Goal: Task Accomplishment & Management: Manage account settings

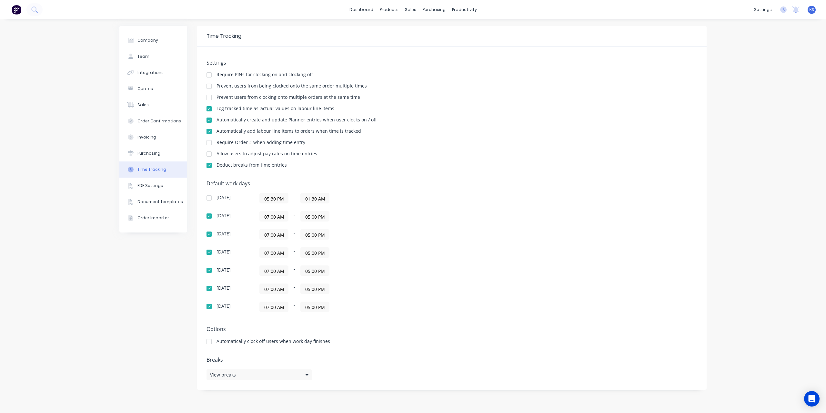
click at [432, 248] on div "Wednesday 07:00 AM - 05:00 PM" at bounding box center [320, 252] width 226 height 10
click at [39, 11] on button at bounding box center [34, 9] width 16 height 13
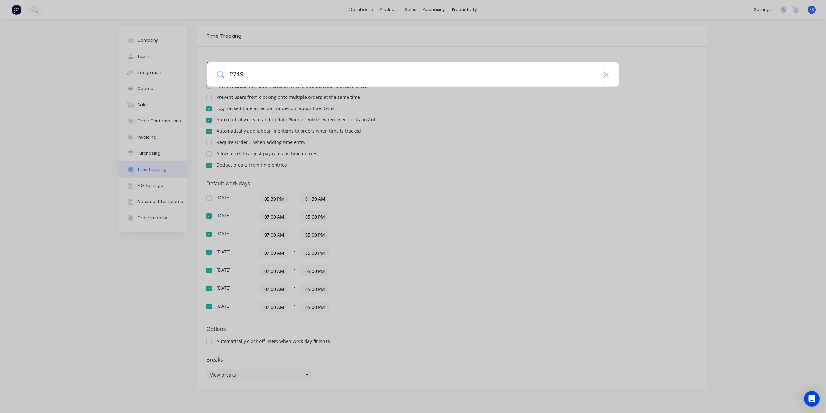
type input "2749"
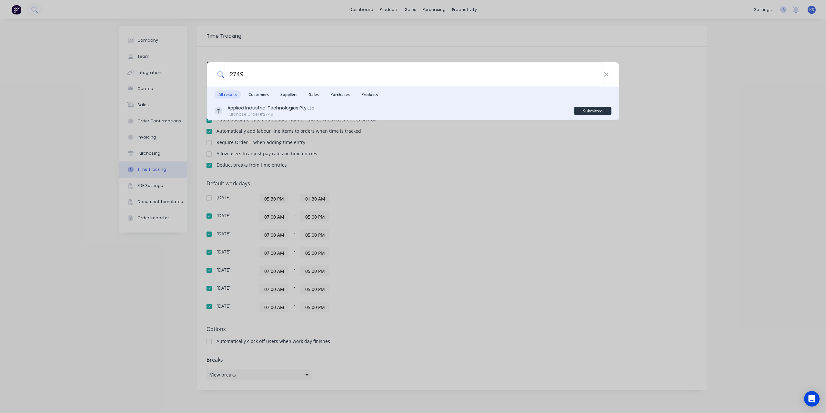
click at [263, 105] on div "Applied Industrial Technologies Pty Ltd" at bounding box center [271, 108] width 87 height 7
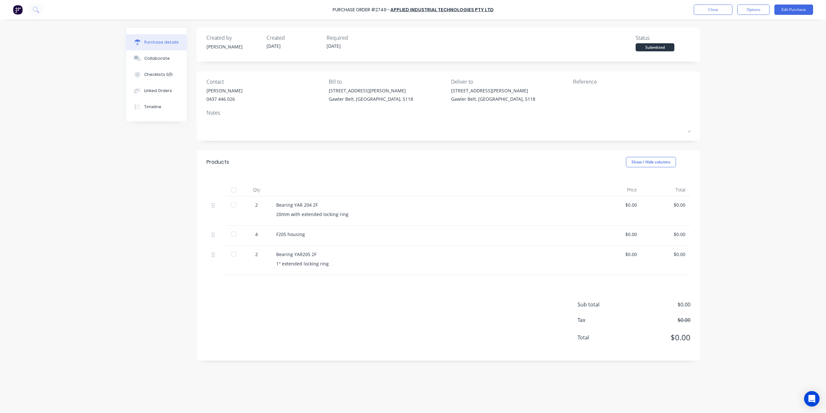
click at [230, 194] on div at bounding box center [233, 189] width 13 height 13
click at [30, 15] on button at bounding box center [36, 9] width 16 height 13
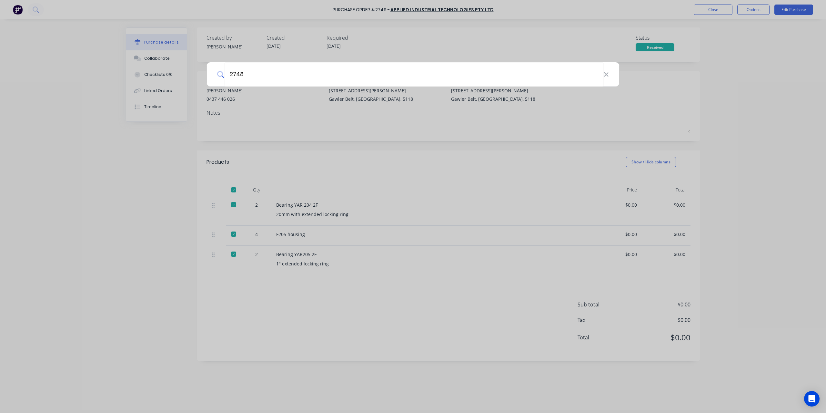
type input "2748"
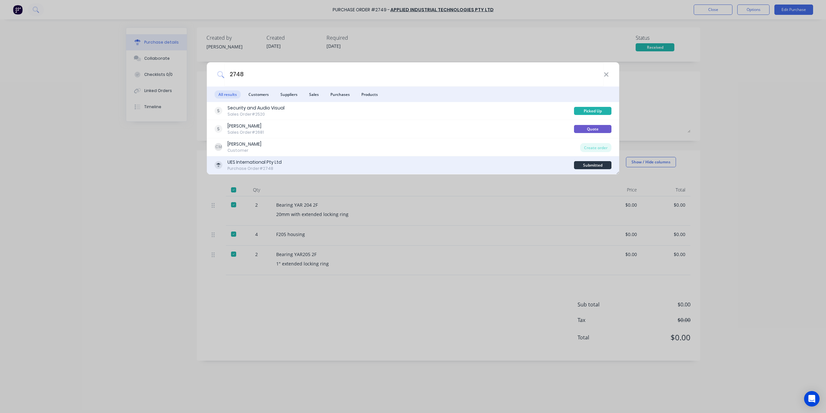
click at [262, 162] on div "UES International Pty Ltd" at bounding box center [255, 162] width 54 height 7
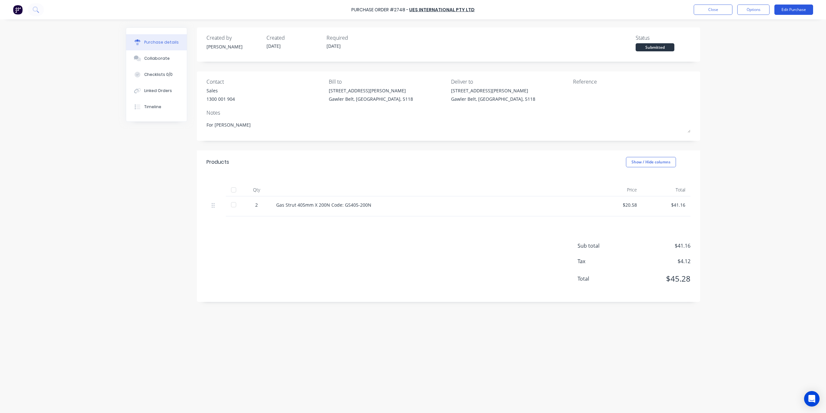
click at [797, 5] on button "Edit Purchase" at bounding box center [794, 10] width 39 height 10
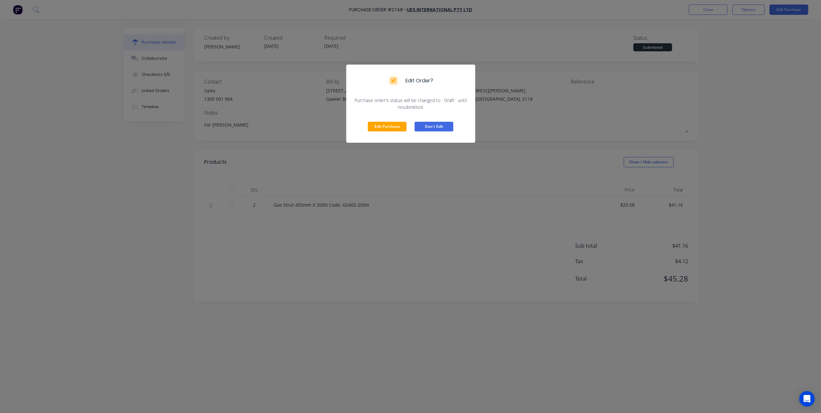
click at [429, 127] on button "Don't Edit" at bounding box center [434, 127] width 39 height 10
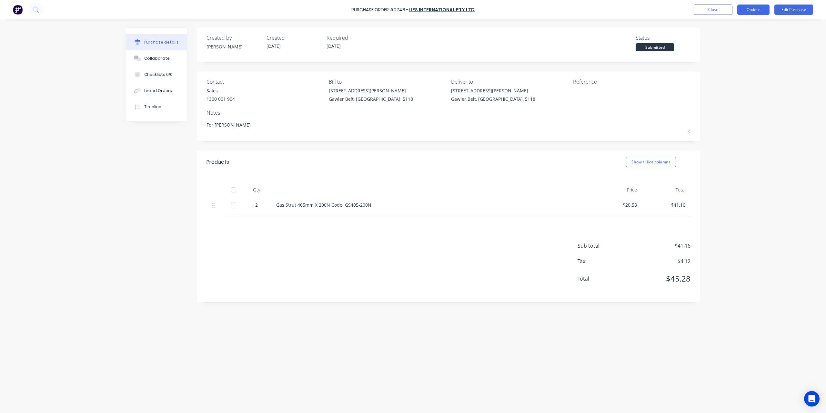
click at [748, 12] on button "Options" at bounding box center [753, 10] width 32 height 10
click at [725, 36] on div "Convert to Bill" at bounding box center [739, 39] width 50 height 9
type textarea "x"
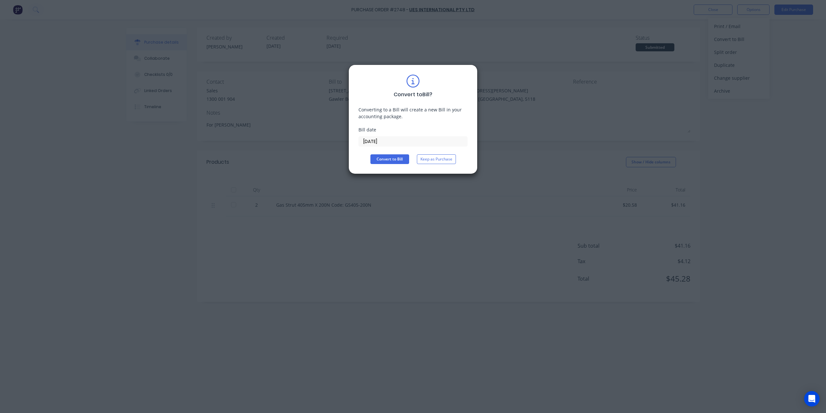
click at [398, 139] on input "14/10/25" at bounding box center [413, 142] width 108 height 10
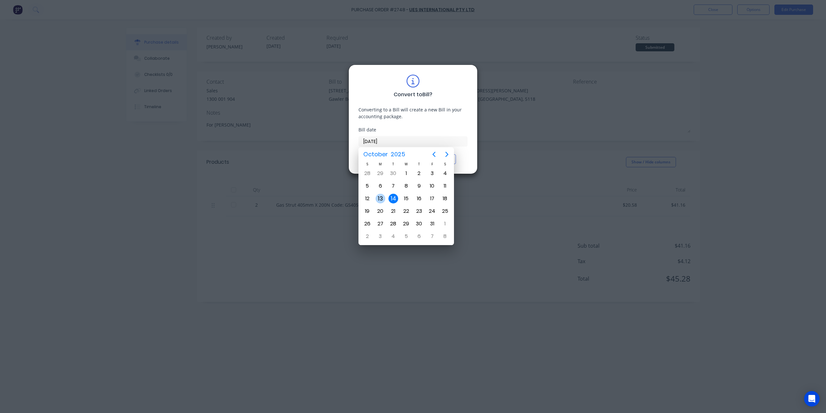
click at [379, 199] on div "13" at bounding box center [381, 199] width 10 height 10
type input "13/10/25"
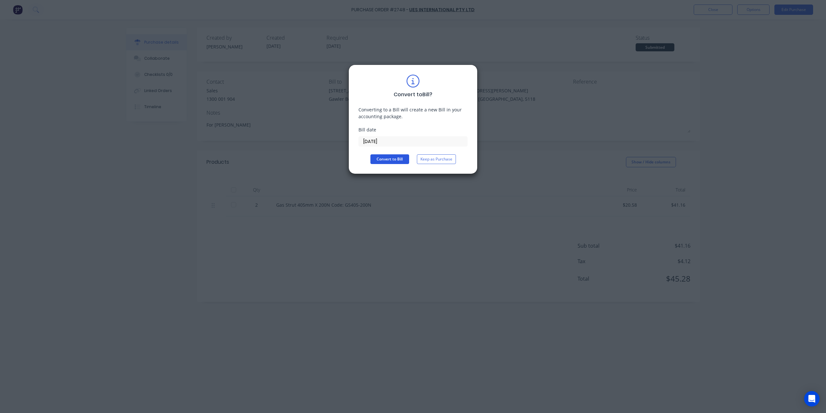
click at [381, 156] on button "Convert to Bill" at bounding box center [390, 159] width 39 height 10
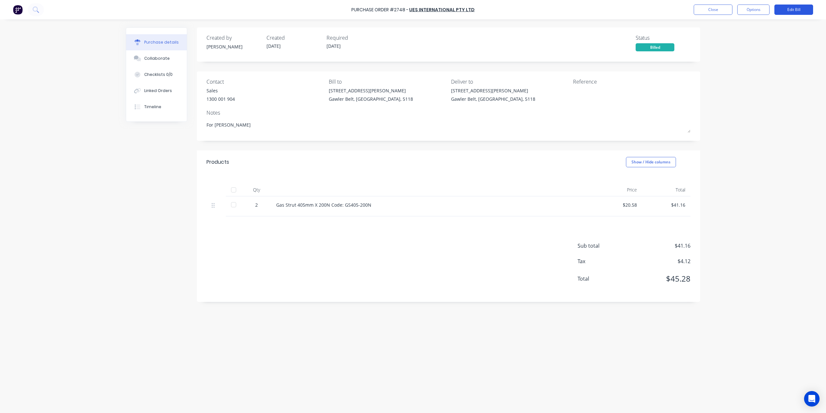
click at [793, 11] on button "Edit Bill" at bounding box center [794, 10] width 39 height 10
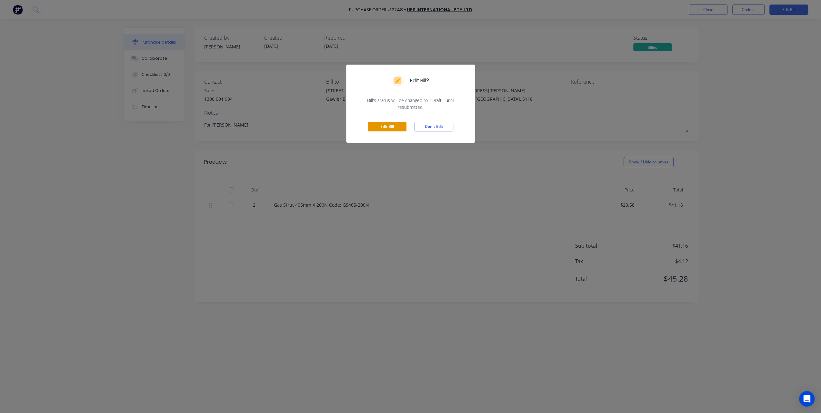
click at [383, 129] on button "Edit Bill" at bounding box center [387, 127] width 39 height 10
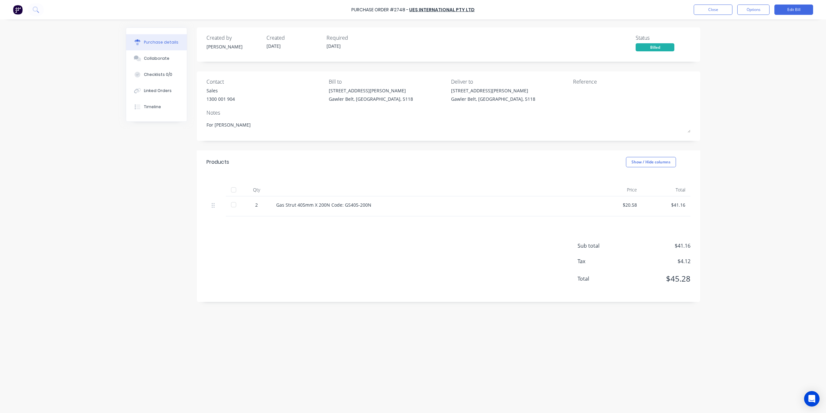
type textarea "x"
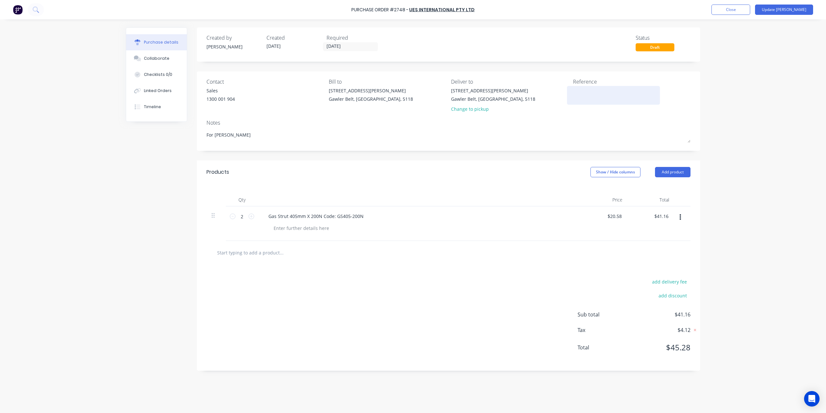
click at [578, 93] on textarea at bounding box center [613, 94] width 81 height 15
type textarea "587623"
type textarea "x"
type textarea "587623"
click at [786, 13] on button "Update Bill" at bounding box center [784, 10] width 58 height 10
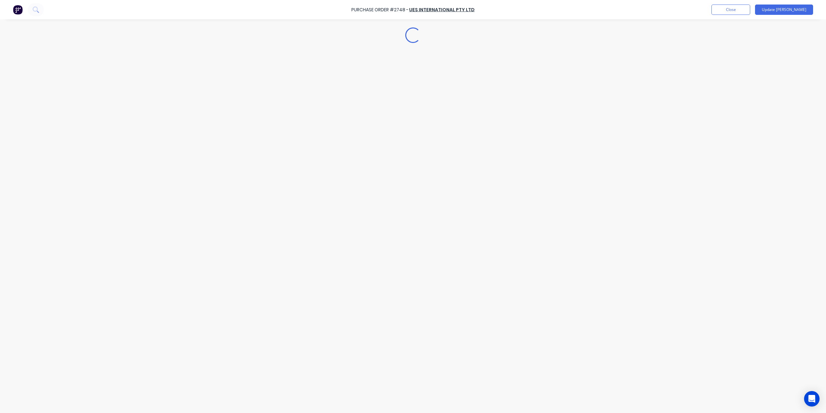
type textarea "x"
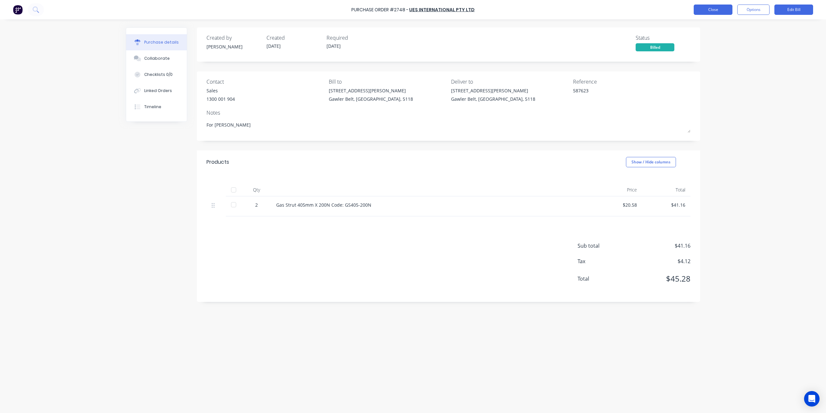
click at [724, 10] on button "Close" at bounding box center [713, 10] width 39 height 10
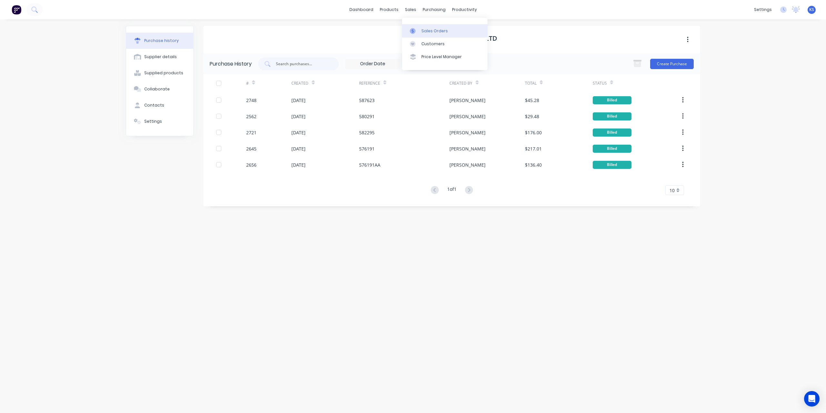
click at [423, 29] on div "Sales Orders" at bounding box center [435, 31] width 26 height 6
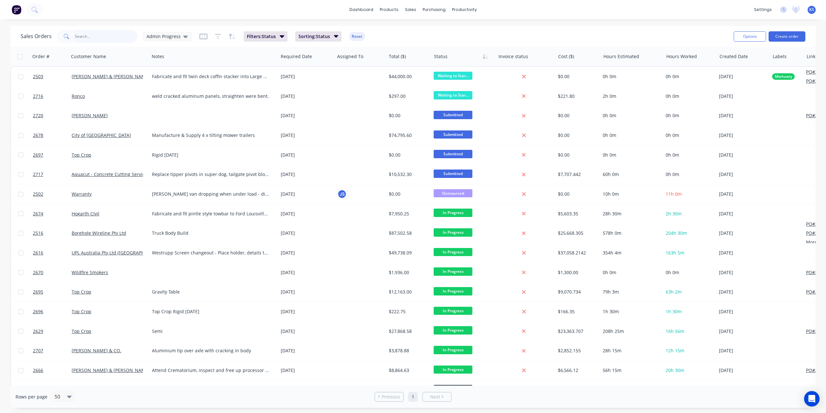
click at [107, 38] on input "text" at bounding box center [106, 36] width 63 height 13
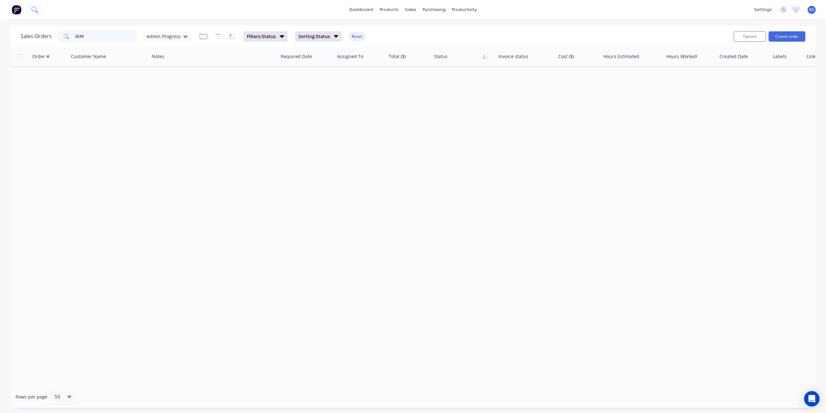
type input "2630"
click at [36, 8] on icon at bounding box center [33, 8] width 5 height 5
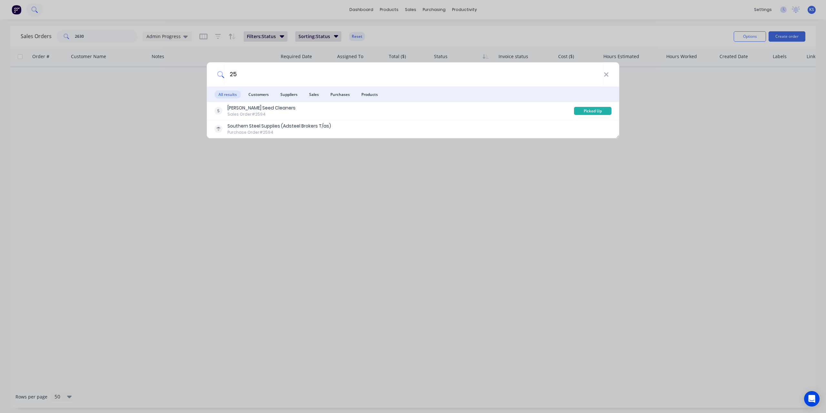
type input "2"
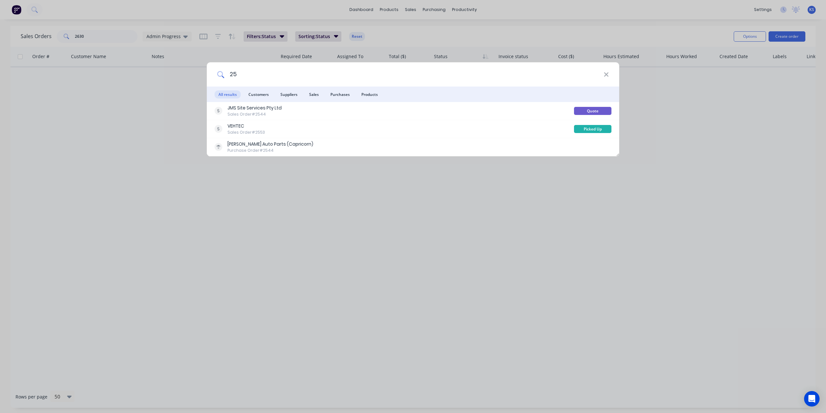
type input "2"
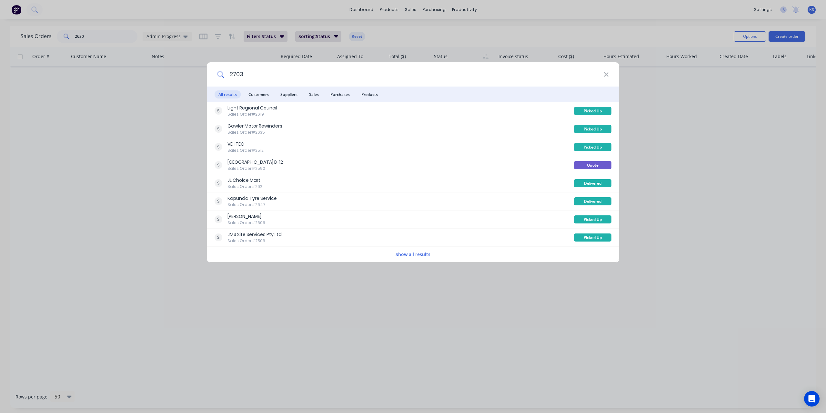
type input "2703"
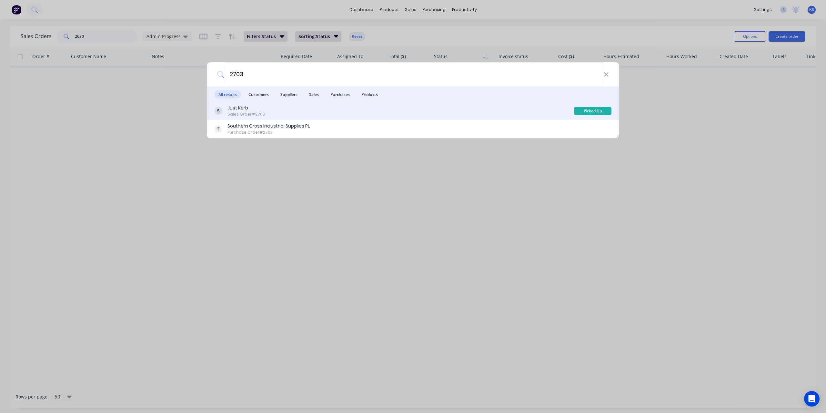
click at [311, 118] on div "Just Kerb Sales Order #2703 Picked Up" at bounding box center [413, 111] width 412 height 18
click at [267, 112] on div "Just Kerb Sales Order #2703" at bounding box center [395, 111] width 360 height 13
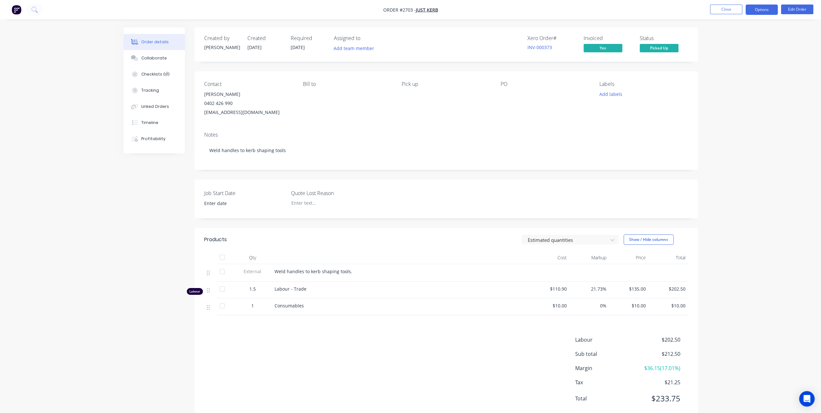
click at [771, 13] on button "Options" at bounding box center [762, 10] width 32 height 10
click at [729, 40] on div "Invoice" at bounding box center [742, 39] width 59 height 9
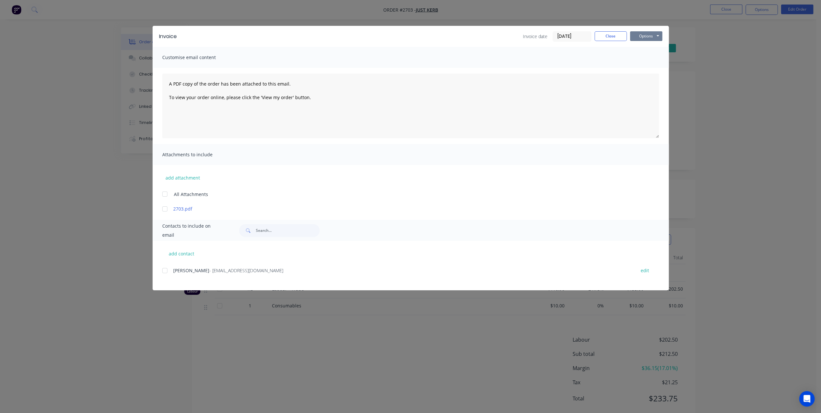
click at [644, 35] on button "Options" at bounding box center [646, 36] width 32 height 10
click at [613, 31] on button "Close" at bounding box center [611, 36] width 32 height 10
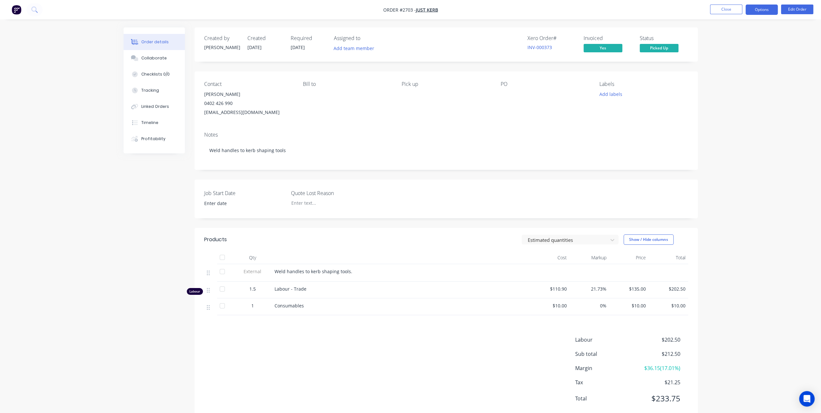
click at [760, 13] on button "Options" at bounding box center [762, 10] width 32 height 10
click at [819, 59] on div "Order details Collaborate Checklists 0/0 Tracking Linked Orders Timeline Profit…" at bounding box center [410, 215] width 821 height 430
click at [725, 6] on button "Close" at bounding box center [726, 10] width 32 height 10
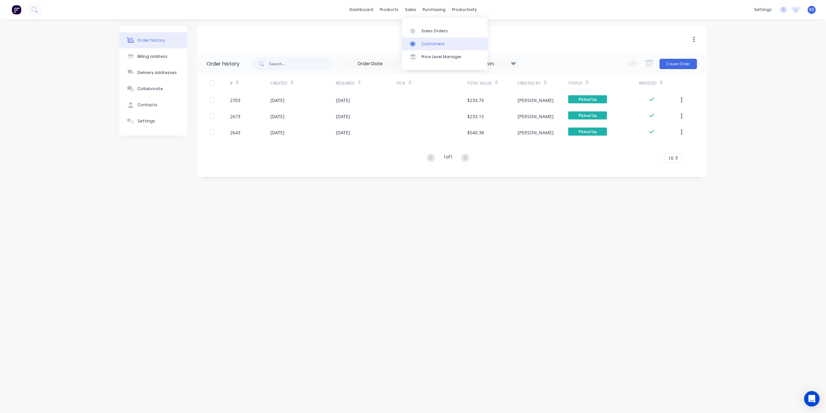
click at [433, 46] on div "Customers" at bounding box center [433, 44] width 23 height 6
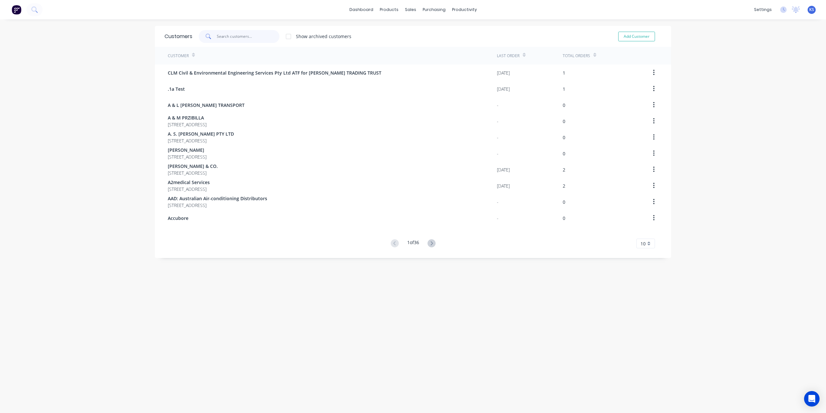
click at [224, 39] on input "text" at bounding box center [248, 36] width 63 height 13
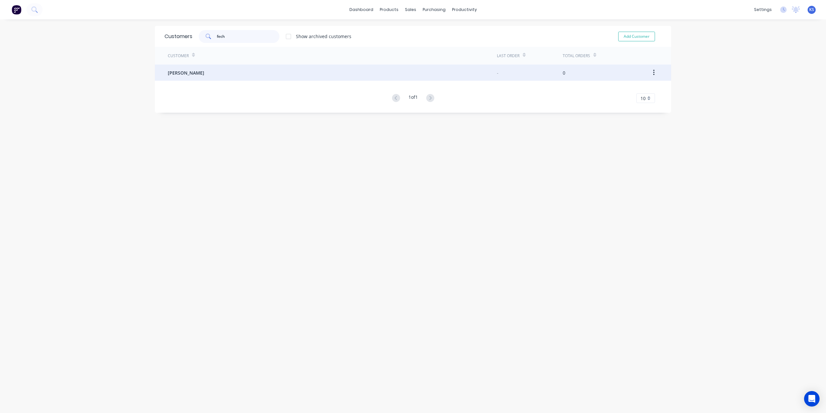
type input "fech"
click at [178, 71] on span "[PERSON_NAME]" at bounding box center [186, 72] width 36 height 7
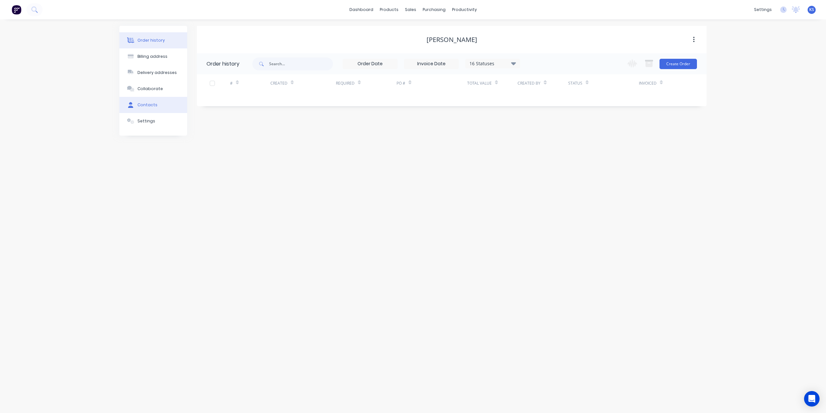
click at [153, 104] on div "Contacts" at bounding box center [147, 105] width 20 height 6
click at [147, 37] on button "Order history" at bounding box center [153, 40] width 68 height 16
click at [147, 106] on div "Contacts" at bounding box center [147, 105] width 20 height 6
click at [694, 62] on button "Add contact" at bounding box center [687, 64] width 30 height 10
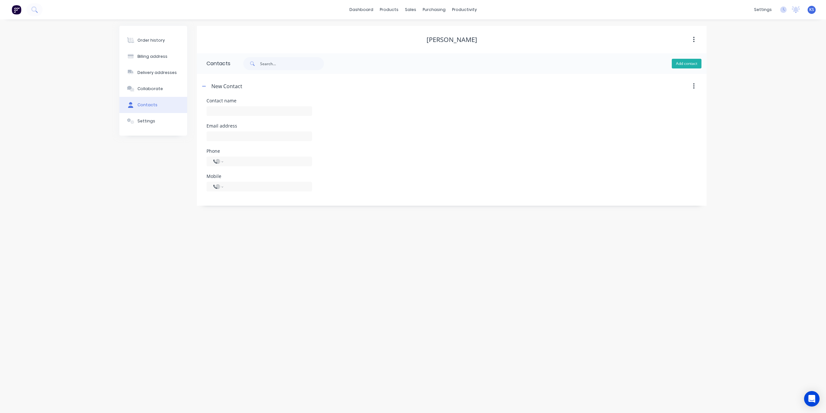
select select "AU"
click at [244, 111] on input "text" at bounding box center [260, 111] width 106 height 10
type input "[PERSON_NAME]"
select select "AU"
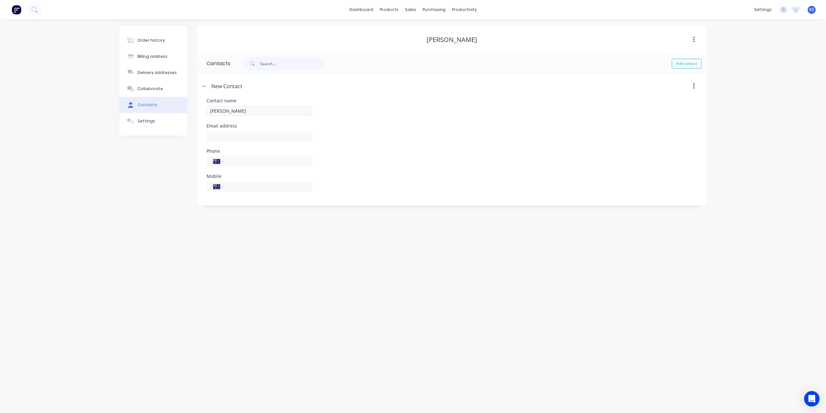
select select "AU"
click at [239, 160] on input "tel" at bounding box center [266, 160] width 77 height 7
drag, startPoint x: 228, startPoint y: 127, endPoint x: 228, endPoint y: 130, distance: 3.9
click at [228, 127] on div "Email address" at bounding box center [260, 126] width 106 height 5
click at [228, 136] on input "text" at bounding box center [260, 136] width 106 height 10
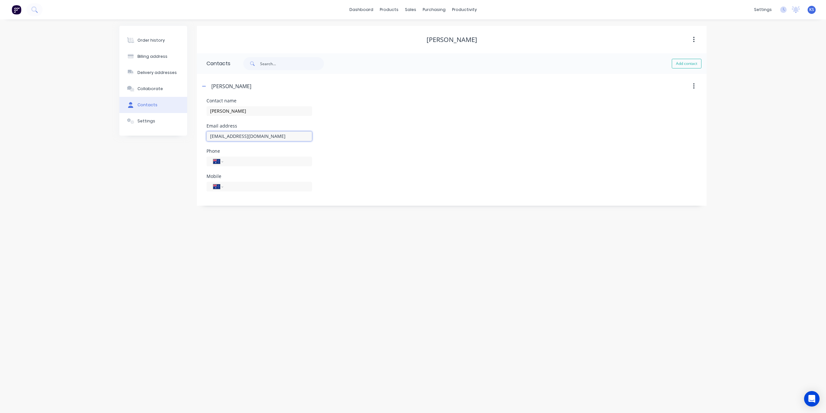
type input "timfech@bigpond.com"
type input "0429 642 421"
click at [160, 56] on div "Billing address" at bounding box center [152, 57] width 30 height 6
select select "AU"
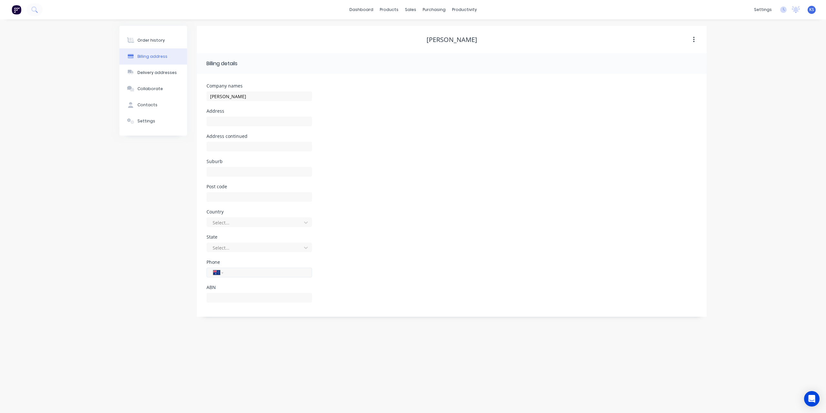
click at [237, 271] on input "tel" at bounding box center [266, 272] width 77 height 7
type input "0429 642 421"
click at [158, 296] on div "Order history Billing address Delivery addresses Collaborate Contacts Settings" at bounding box center [153, 171] width 68 height 291
click at [246, 224] on div at bounding box center [255, 222] width 86 height 8
click at [245, 232] on div "Australia" at bounding box center [260, 237] width 106 height 12
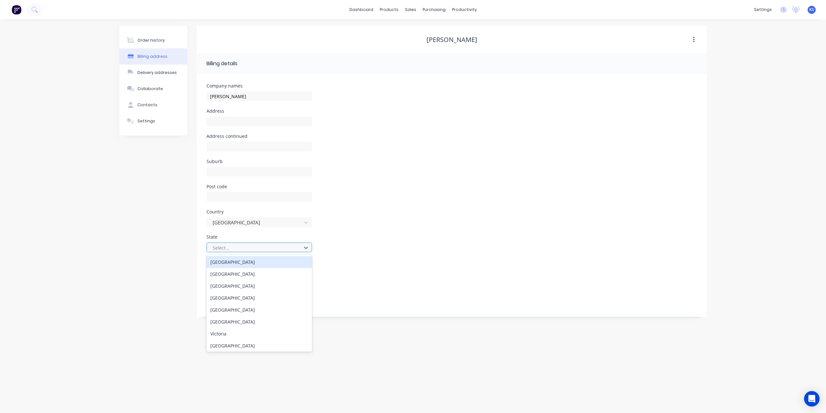
click at [248, 246] on div at bounding box center [255, 248] width 86 height 8
type input "sa"
click at [244, 259] on div "South Australia" at bounding box center [260, 262] width 106 height 12
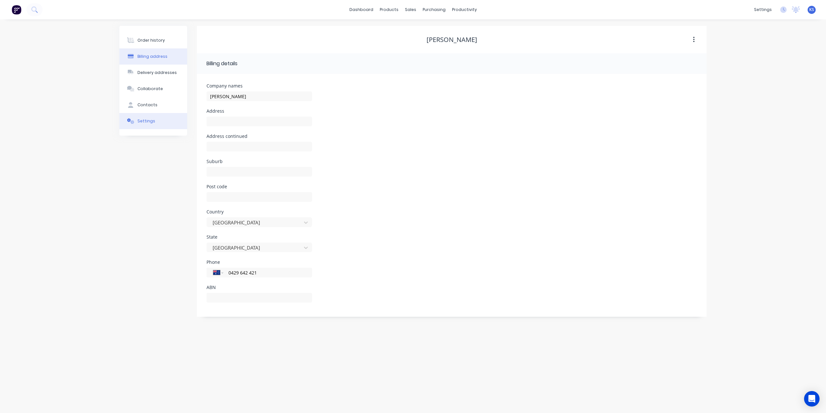
click at [152, 119] on div "Settings" at bounding box center [146, 121] width 18 height 6
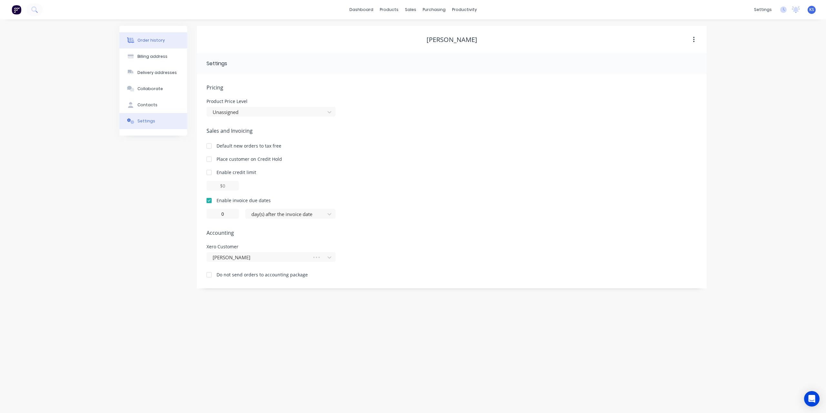
click at [150, 36] on button "Order history" at bounding box center [153, 40] width 68 height 16
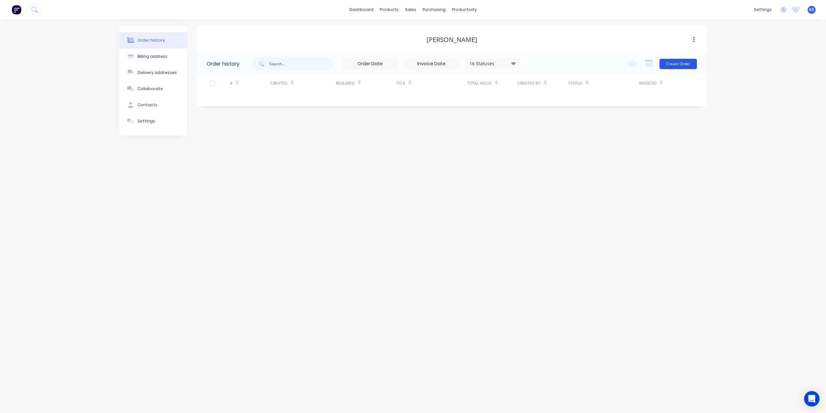
click at [684, 65] on button "Create Order" at bounding box center [678, 64] width 37 height 10
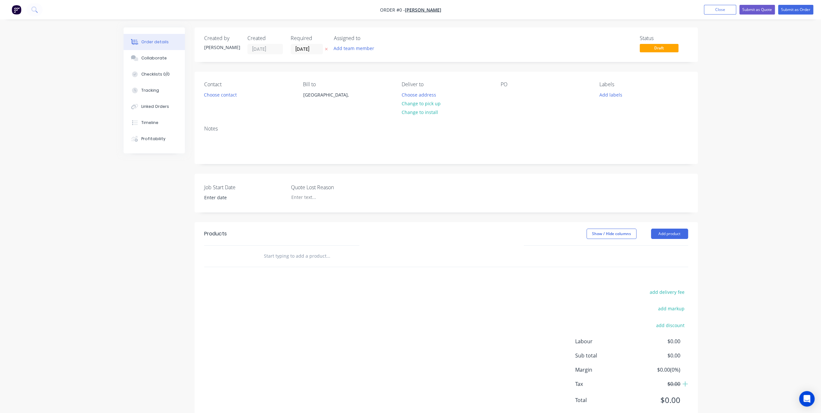
click at [283, 254] on input "text" at bounding box center [328, 255] width 129 height 13
click at [675, 235] on button "Add product" at bounding box center [669, 234] width 37 height 10
click at [650, 343] on div "Notes (External)" at bounding box center [658, 340] width 50 height 9
click at [269, 266] on div at bounding box center [282, 266] width 46 height 9
click at [286, 289] on input "text" at bounding box center [328, 288] width 129 height 13
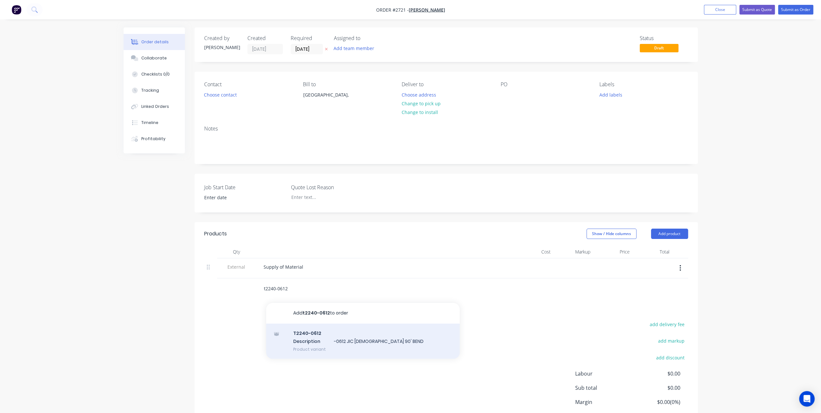
type input "t2240-0612"
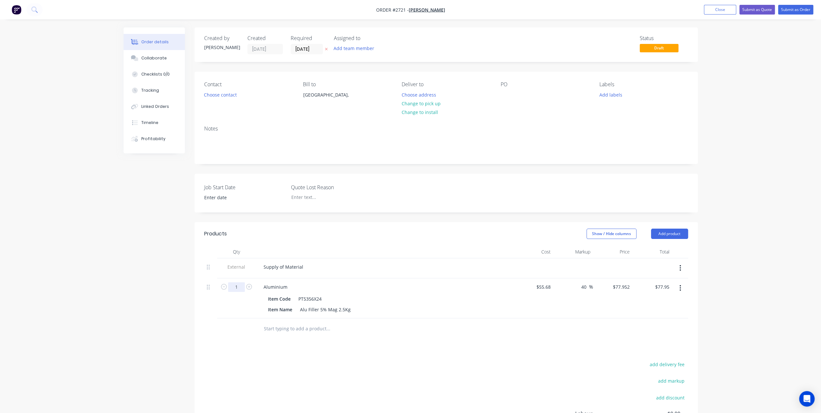
click at [236, 284] on input "1" at bounding box center [236, 287] width 17 height 10
type input "2"
type input "$155.90"
click at [341, 295] on div "Item Code PT5356X24" at bounding box center [384, 298] width 236 height 9
click at [683, 286] on button "button" at bounding box center [680, 288] width 15 height 12
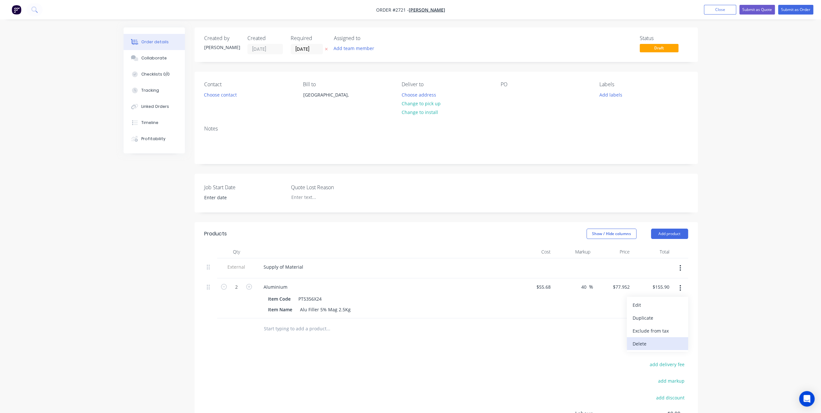
click at [647, 341] on div "Delete" at bounding box center [658, 343] width 50 height 9
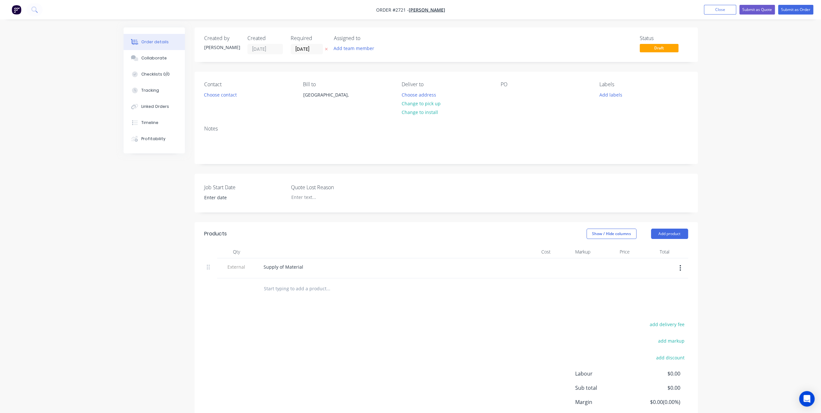
click at [308, 290] on input "text" at bounding box center [328, 288] width 129 height 13
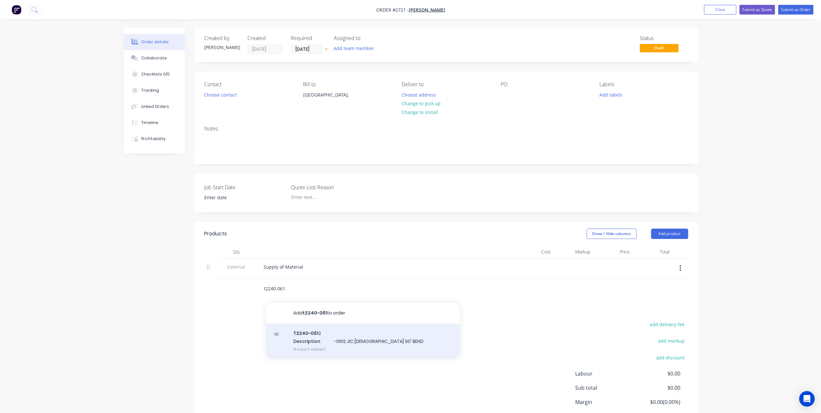
type input "t2240-061"
click at [356, 344] on div "T2240-061 2 Description -0612 JIC FEMALE 90' BEND Product variant" at bounding box center [363, 341] width 194 height 36
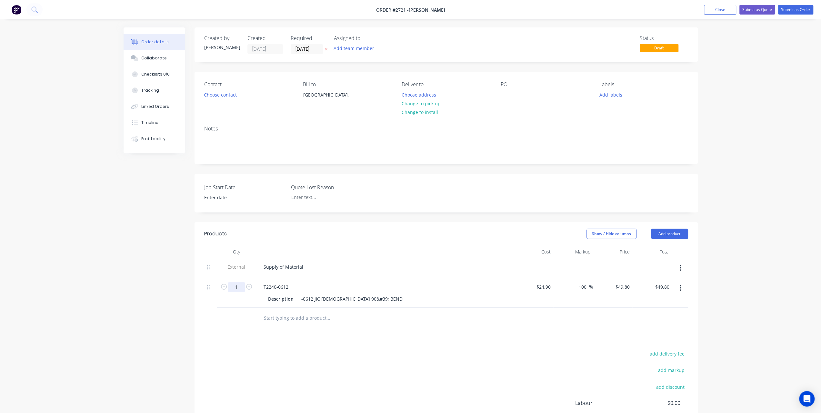
click at [239, 285] on input "1" at bounding box center [236, 287] width 17 height 10
type input "2"
type input "$99.60"
drag, startPoint x: 121, startPoint y: 272, endPoint x: 124, endPoint y: 274, distance: 3.9
click at [121, 272] on div "Order details Collaborate Checklists 0/0 Tracking Linked Orders Timeline Profit…" at bounding box center [410, 260] width 587 height 466
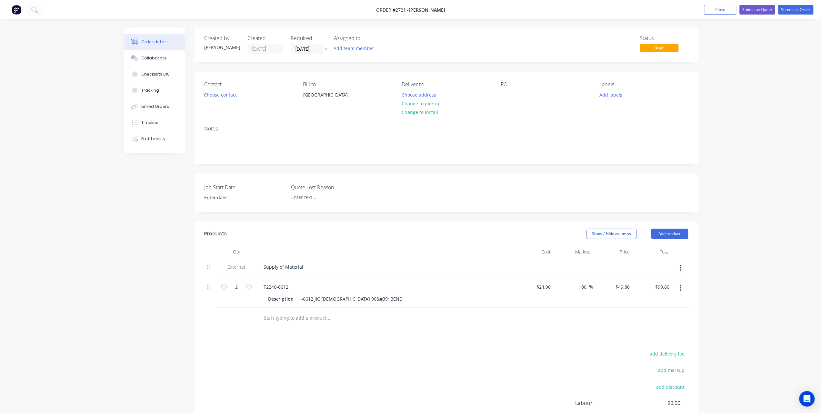
click at [290, 319] on input "text" at bounding box center [328, 317] width 129 height 13
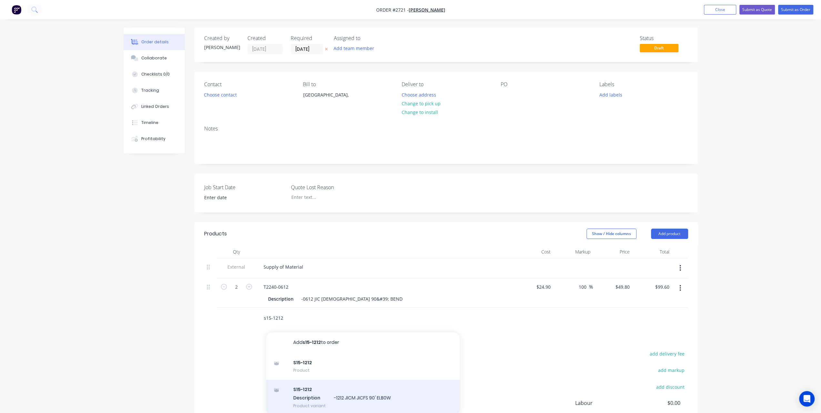
type input "s15-1212"
click at [346, 397] on div "S15-1212 Description -1212 JICM JICFS 90' ELB0W Product variant" at bounding box center [363, 398] width 194 height 36
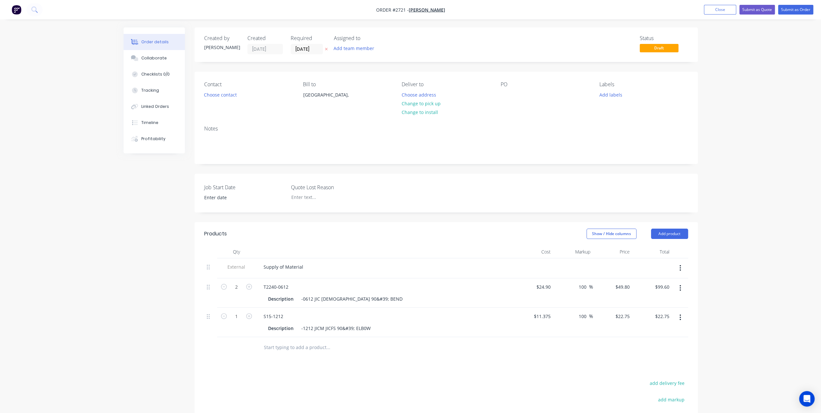
click at [277, 344] on input "text" at bounding box center [328, 347] width 129 height 13
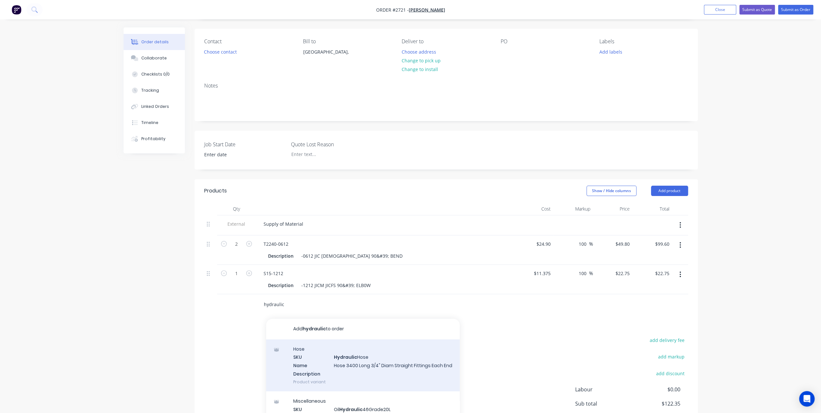
scroll to position [12, 0]
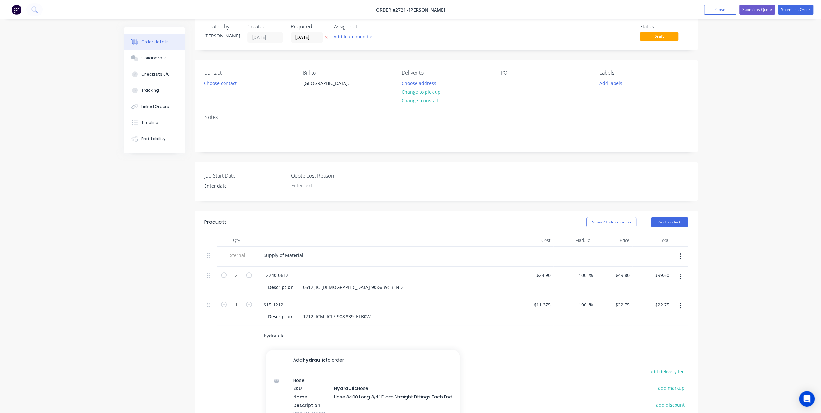
click at [296, 332] on input "hydraulic" at bounding box center [328, 335] width 129 height 13
drag, startPoint x: 205, startPoint y: 344, endPoint x: 153, endPoint y: 352, distance: 52.2
click at [153, 352] on div "Created by Karin Created 14/10/25 Required 14/10/25 Assigned to Add team member…" at bounding box center [411, 263] width 574 height 495
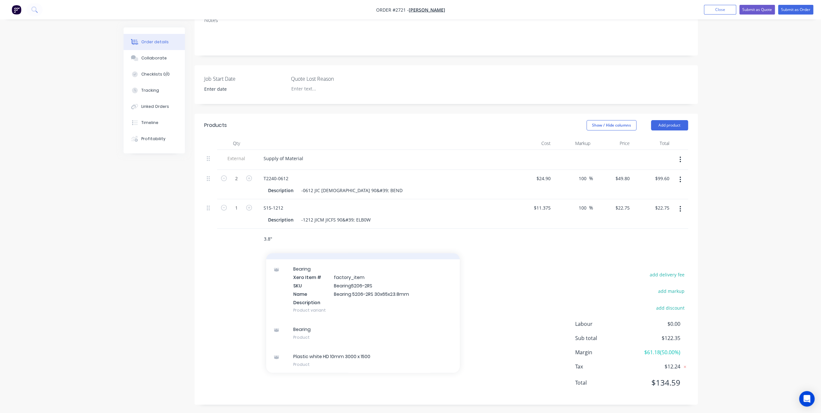
scroll to position [91, 0]
drag, startPoint x: 282, startPoint y: 236, endPoint x: 235, endPoint y: 238, distance: 46.8
click at [235, 238] on div "3.8" Add 3.8" to order Plastic white HD 10mm 3000 x 1500 Xero Item # factory_it…" at bounding box center [446, 239] width 484 height 21
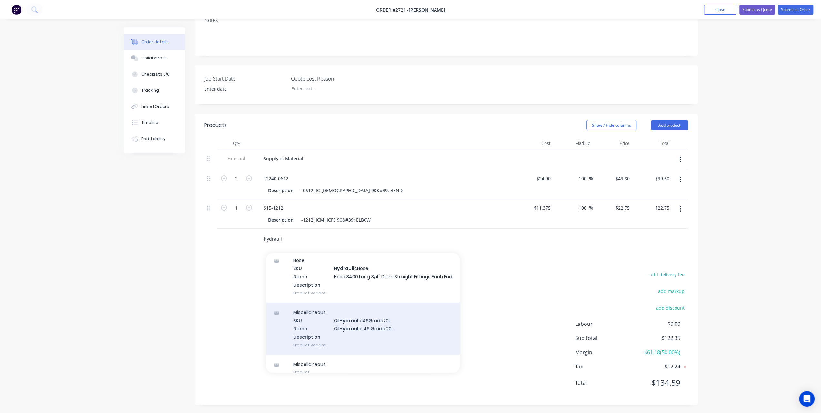
scroll to position [0, 0]
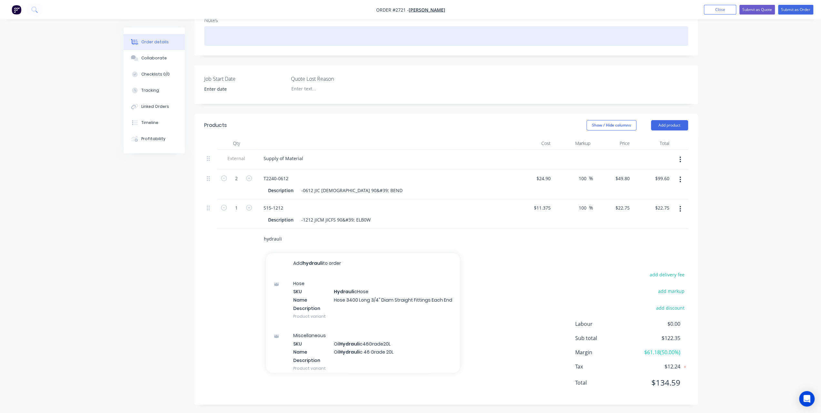
type input "hydrauli"
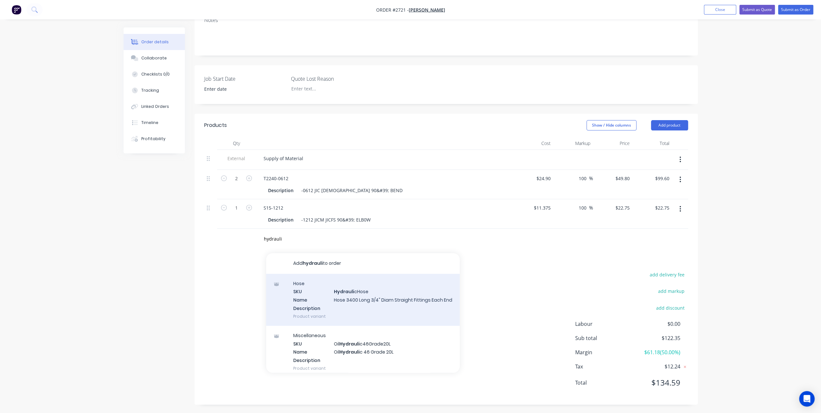
click at [377, 298] on div "Hose SKU Hydrauli cHose Name Hose 3400 Long 3/4" Diam Straight Fittings Each En…" at bounding box center [363, 300] width 194 height 52
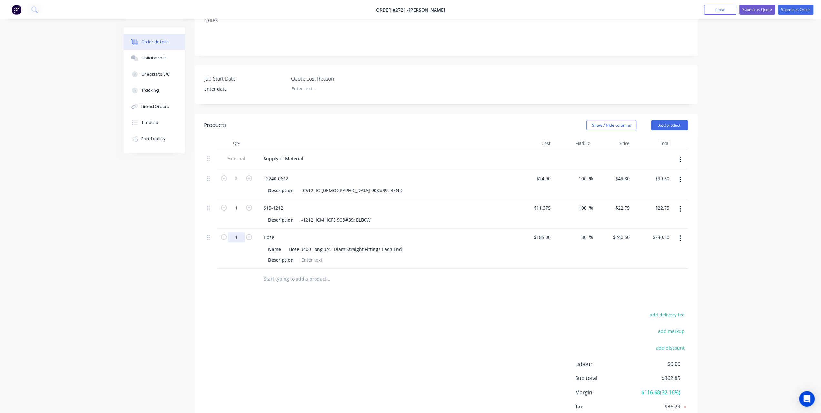
click at [240, 238] on input "1" at bounding box center [236, 237] width 17 height 10
type input "0.35"
type input "$84.18"
click at [796, 10] on button "Submit as Order" at bounding box center [795, 10] width 35 height 10
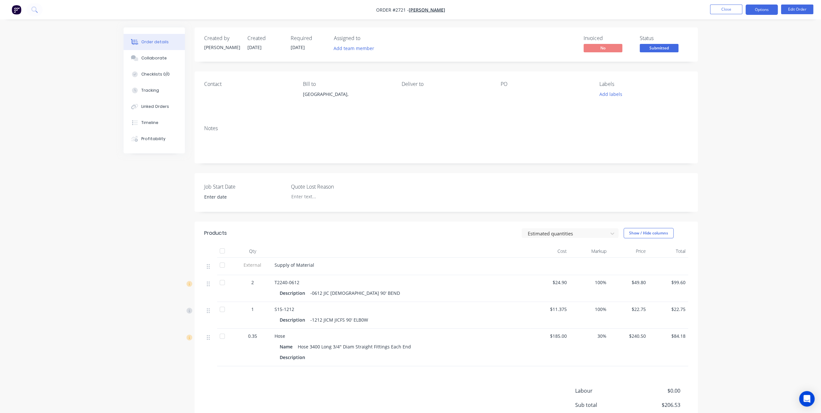
click at [751, 6] on button "Options" at bounding box center [762, 10] width 32 height 10
click at [726, 37] on div "Invoice" at bounding box center [742, 39] width 59 height 9
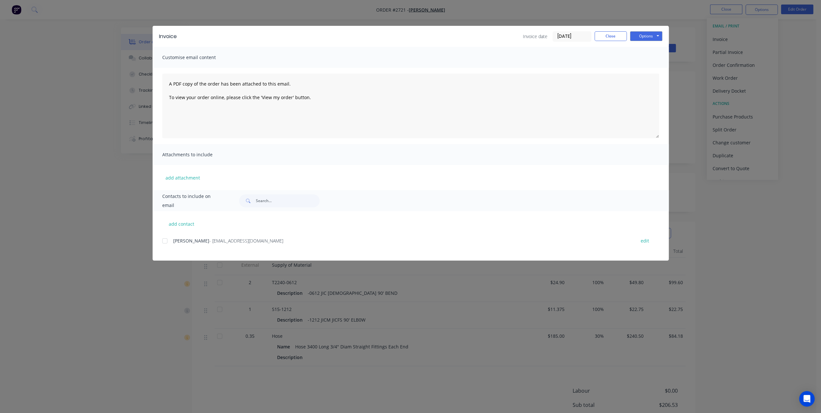
click at [637, 28] on div "Invoice Invoice date 14/10/25 Close Options Preview Print Email" at bounding box center [411, 36] width 516 height 21
click at [638, 34] on button "Options" at bounding box center [646, 36] width 32 height 10
click at [615, 35] on button "Close" at bounding box center [611, 36] width 32 height 10
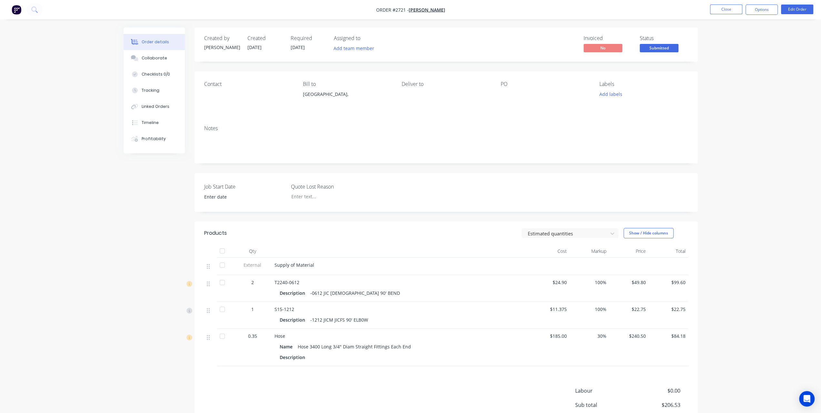
click at [759, 4] on nav "Order #2721 - Tim Fechner Close Options Edit Order" at bounding box center [410, 9] width 821 height 19
click at [760, 7] on button "Options" at bounding box center [762, 10] width 32 height 10
click at [730, 78] on div "Work Order" at bounding box center [742, 77] width 59 height 9
click at [730, 50] on div "With pricing" at bounding box center [742, 51] width 59 height 9
click at [796, 9] on button "Edit Order" at bounding box center [797, 10] width 32 height 10
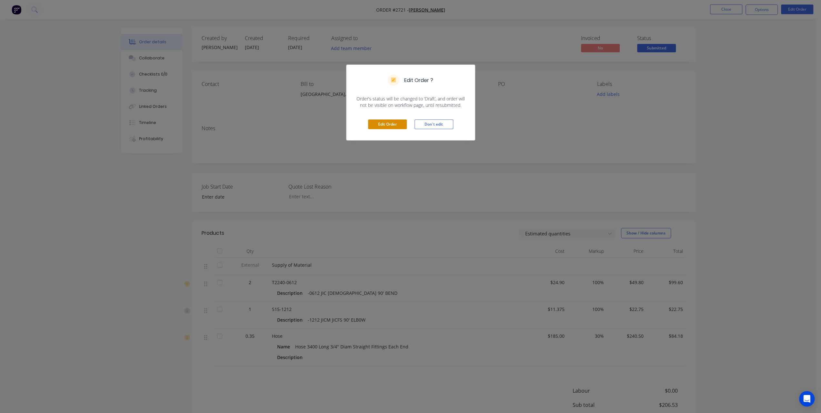
click at [398, 124] on button "Edit Order" at bounding box center [387, 124] width 39 height 10
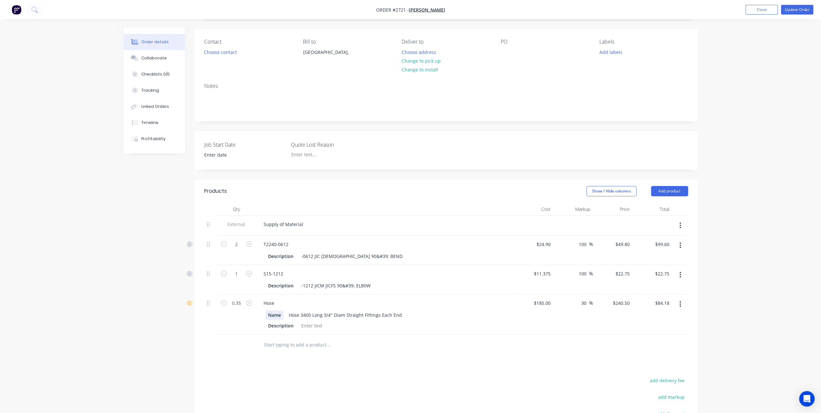
scroll to position [65, 0]
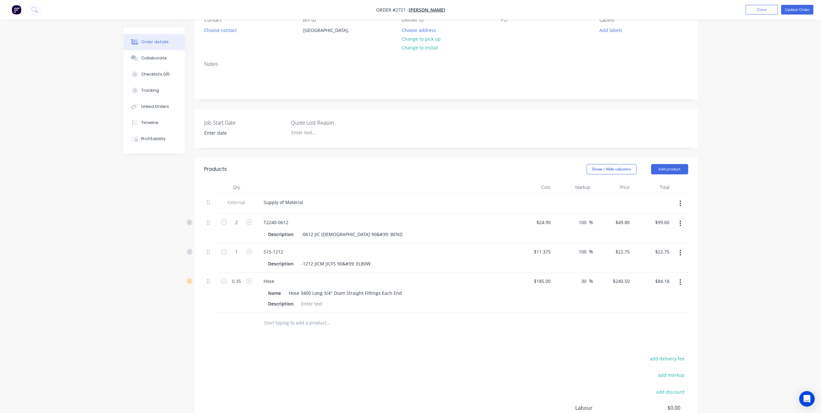
click at [681, 282] on icon "button" at bounding box center [681, 282] width 2 height 7
click at [636, 338] on div "Delete" at bounding box center [658, 337] width 50 height 9
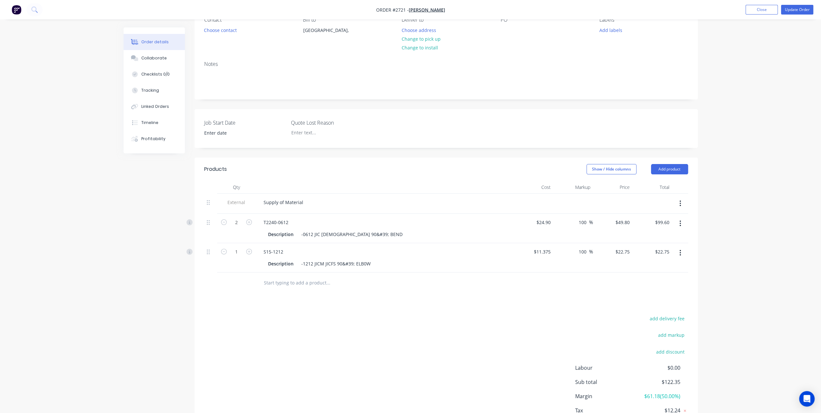
click at [262, 280] on div at bounding box center [356, 282] width 194 height 13
click at [265, 280] on input "text" at bounding box center [328, 282] width 129 height 13
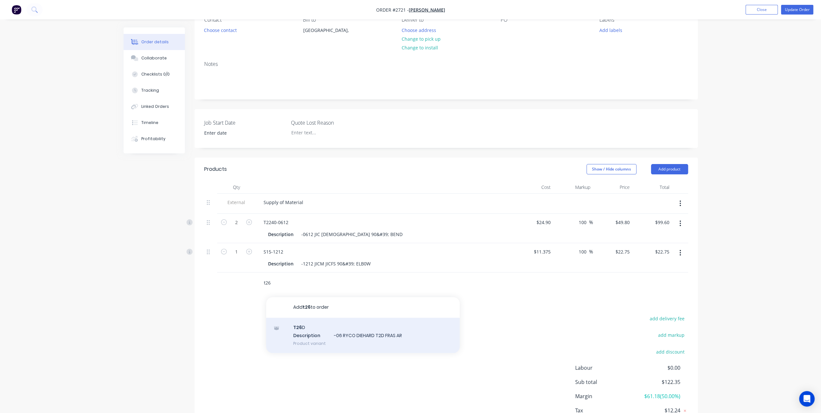
type input "t26"
click at [347, 333] on div "T26 D Description -06 RYCO DIEHARD T2D FRAS AR Product variant" at bounding box center [363, 336] width 194 height 36
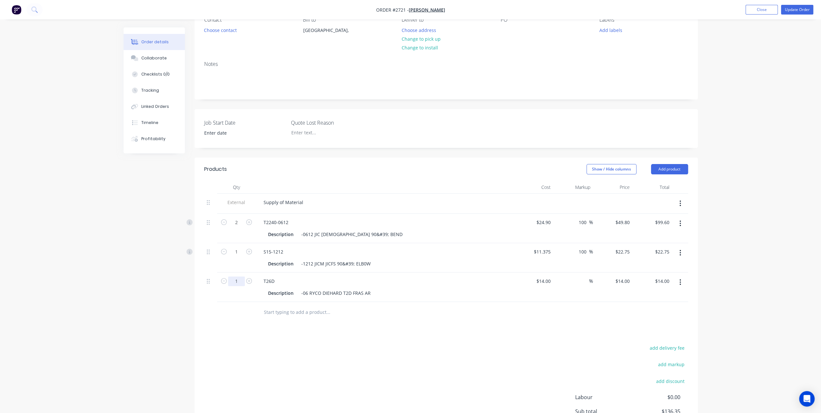
click at [239, 280] on input "1" at bounding box center [236, 281] width 17 height 10
type input "0.3"
type input "$4.20"
click at [729, 327] on div "Order details Collaborate Checklists 0/0 Tracking Linked Orders Timeline Profit…" at bounding box center [410, 211] width 821 height 552
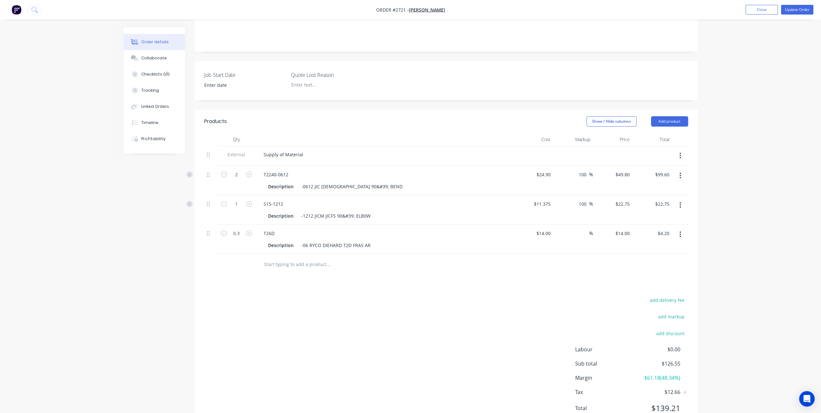
scroll to position [138, 0]
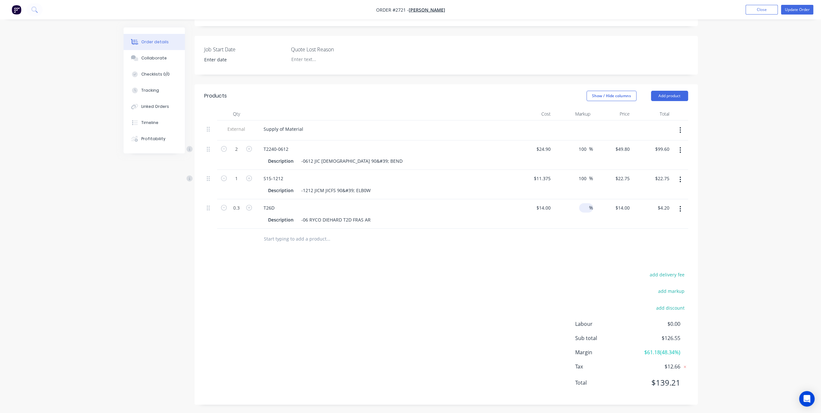
click at [580, 204] on div "%" at bounding box center [586, 207] width 14 height 9
type input "100"
type input "$28.00"
type input "$8.40"
click at [775, 176] on div "Order details Collaborate Checklists 0/0 Tracking Linked Orders Timeline Profit…" at bounding box center [410, 138] width 821 height 552
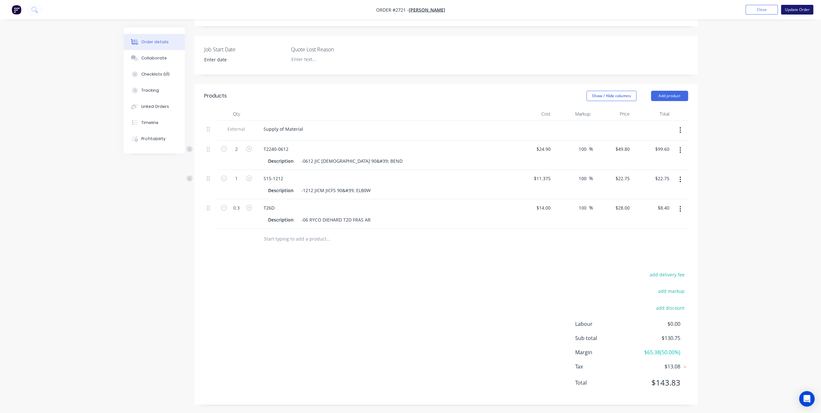
click at [798, 5] on button "Update Order" at bounding box center [797, 10] width 32 height 10
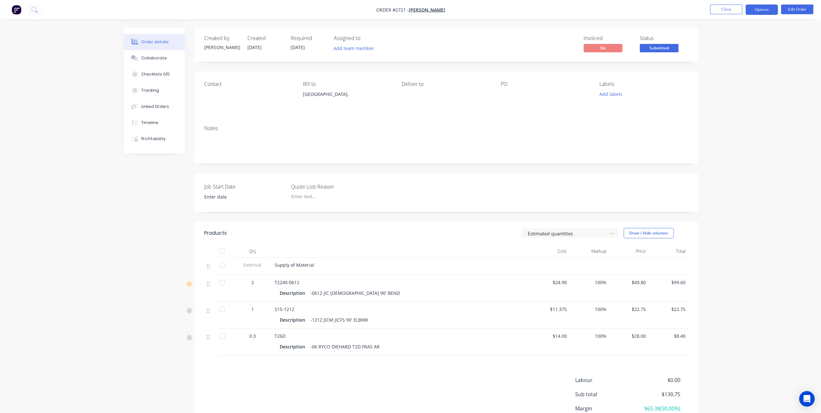
click at [767, 8] on button "Options" at bounding box center [762, 10] width 32 height 10
click at [753, 38] on div "Invoice" at bounding box center [742, 39] width 59 height 9
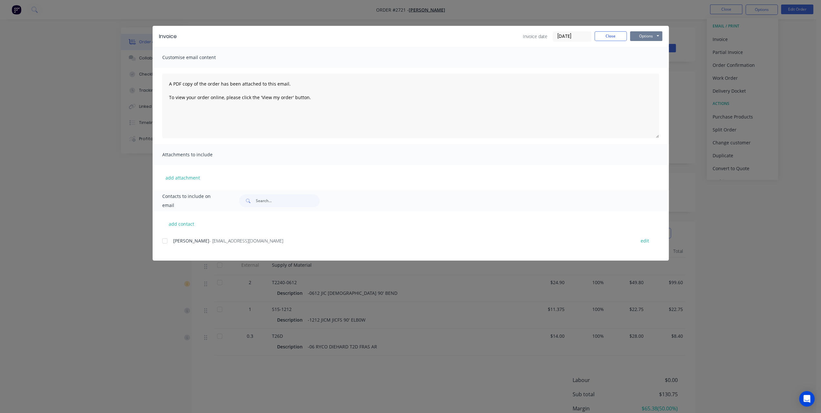
click at [644, 35] on button "Options" at bounding box center [646, 36] width 32 height 10
click at [635, 57] on button "Print" at bounding box center [650, 58] width 41 height 11
click at [620, 36] on button "Close" at bounding box center [611, 36] width 32 height 10
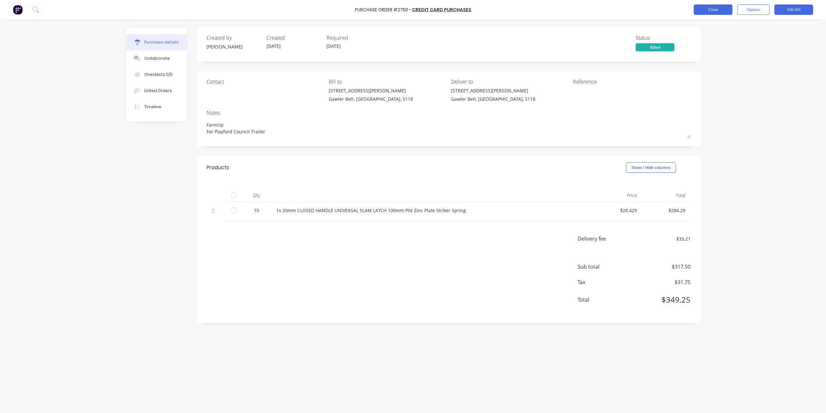
click at [719, 11] on button "Close" at bounding box center [713, 10] width 39 height 10
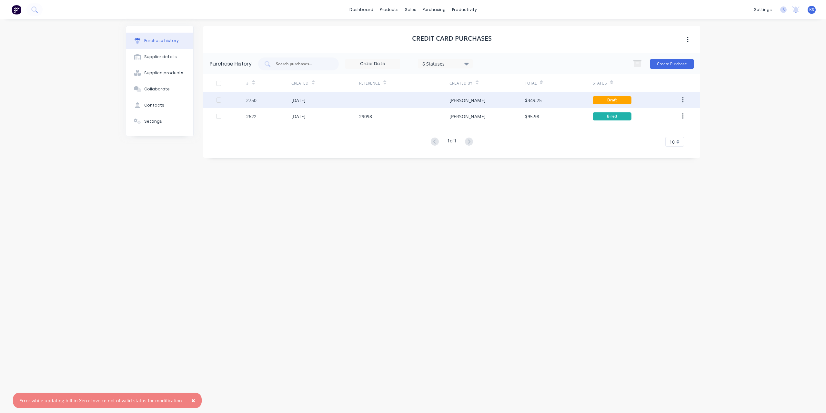
click at [306, 102] on div "[DATE]" at bounding box center [298, 100] width 14 height 7
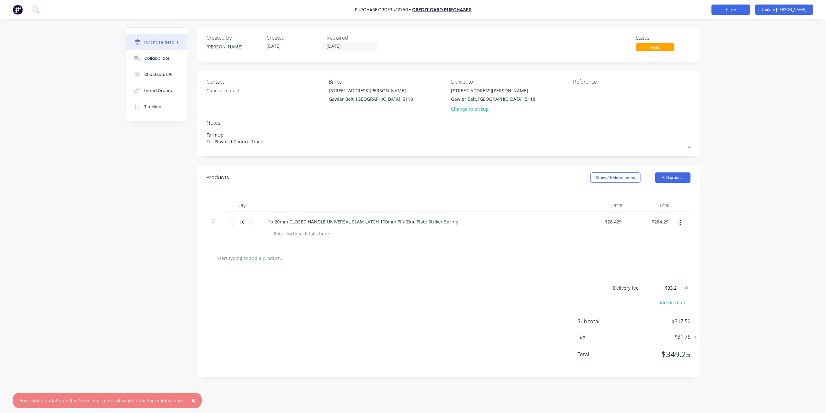
click at [744, 13] on button "Close" at bounding box center [731, 10] width 39 height 10
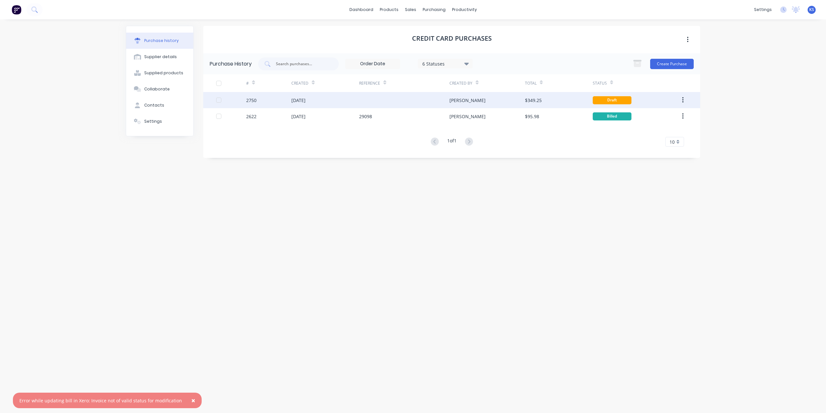
click at [615, 100] on div "Draft" at bounding box center [612, 100] width 39 height 8
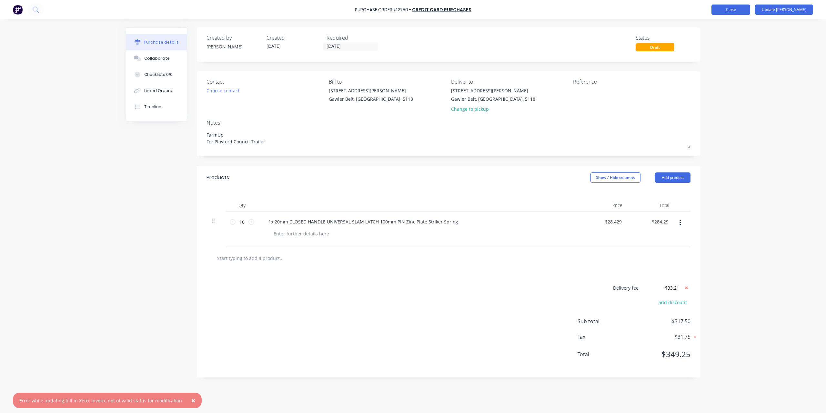
type textarea "x"
click at [738, 11] on button "Close" at bounding box center [731, 10] width 39 height 10
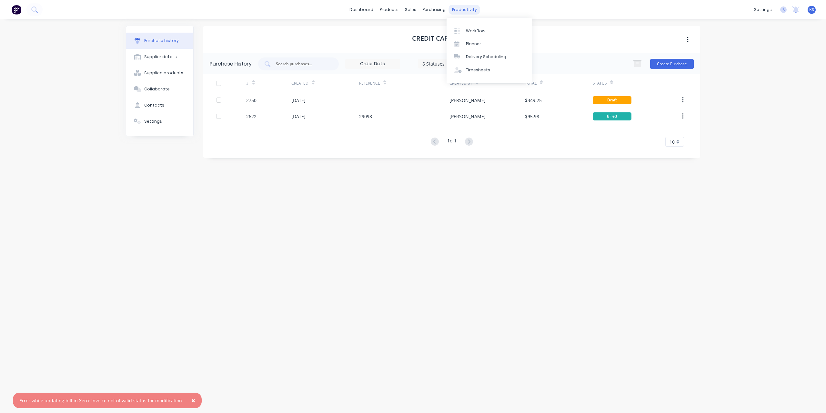
click at [449, 12] on div "productivity" at bounding box center [464, 10] width 31 height 10
click at [462, 64] on link "Timesheets" at bounding box center [490, 70] width 86 height 13
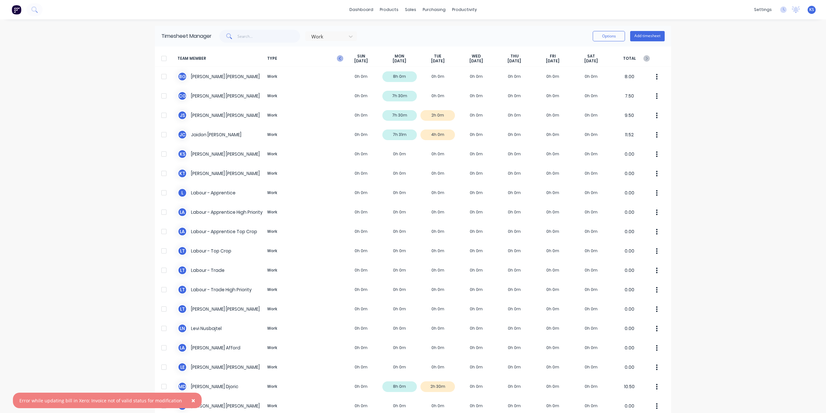
click at [340, 58] on icon "button" at bounding box center [340, 58] width 6 height 6
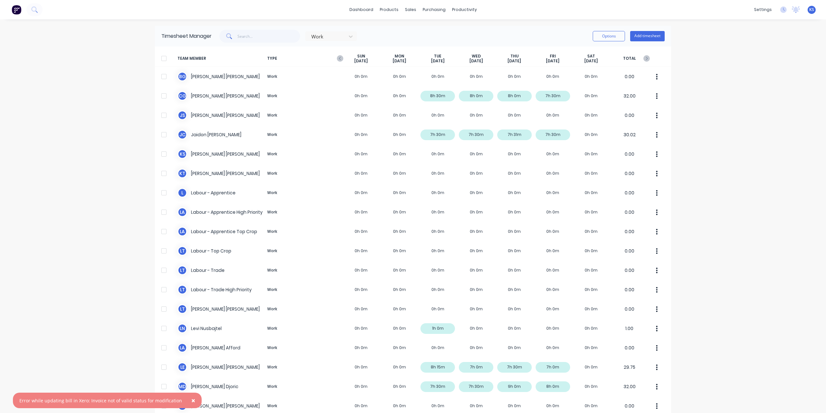
click at [340, 58] on icon "button" at bounding box center [340, 58] width 6 height 6
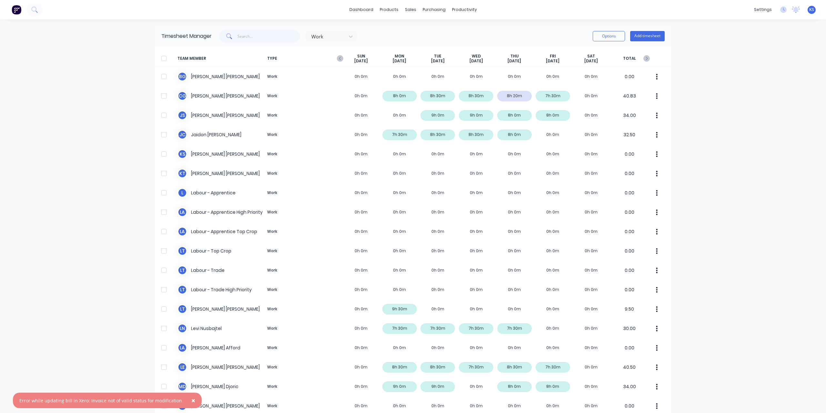
click at [340, 58] on icon "button" at bounding box center [340, 58] width 6 height 6
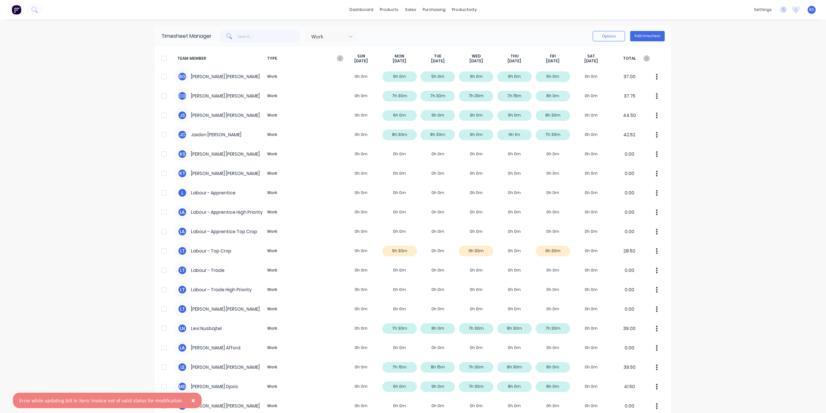
click at [340, 58] on icon "button" at bounding box center [340, 58] width 6 height 6
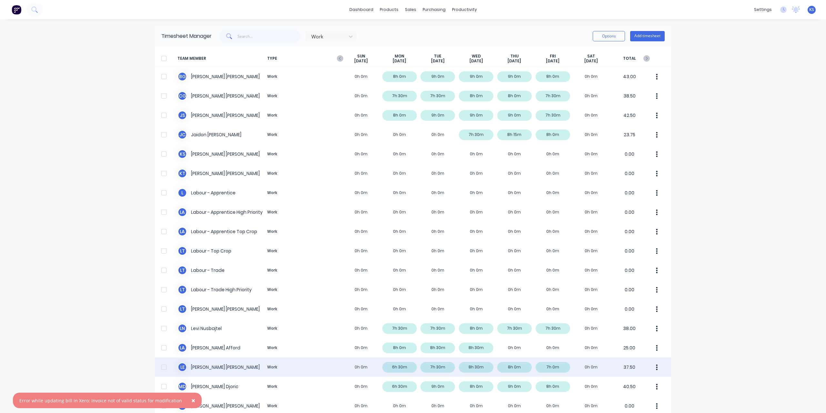
click at [564, 371] on div "L E Luke Ellis Work 0h 0m 6h 30m 7h 30m 8h 30m 8h 0m 7h 0m 0h 0m 37.50" at bounding box center [413, 366] width 516 height 19
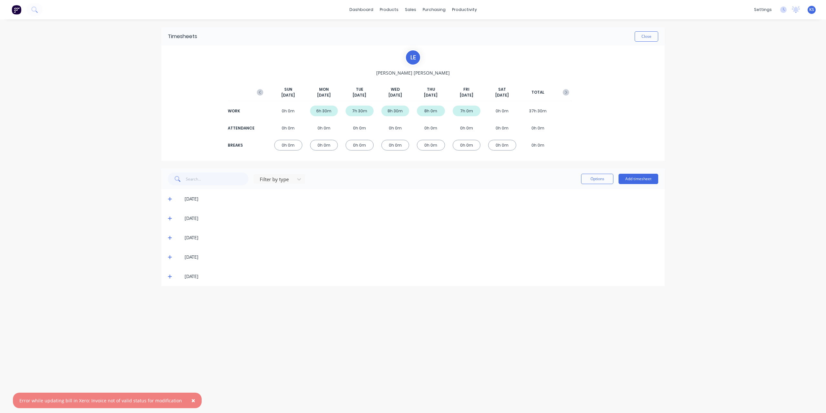
click at [170, 275] on icon at bounding box center [170, 276] width 4 height 5
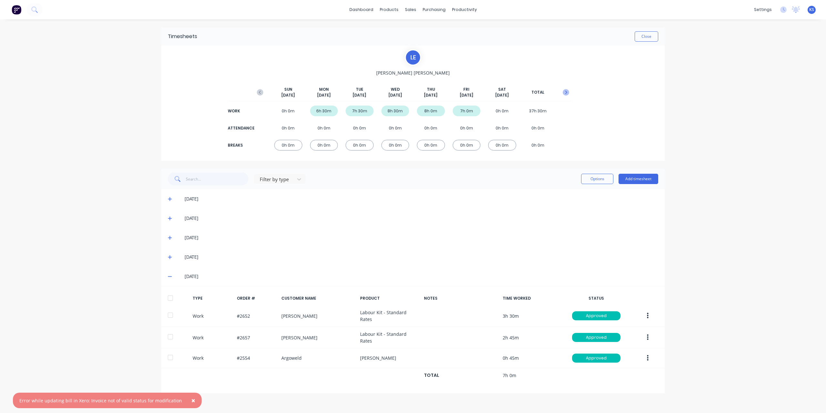
click at [567, 90] on icon "button" at bounding box center [566, 92] width 6 height 6
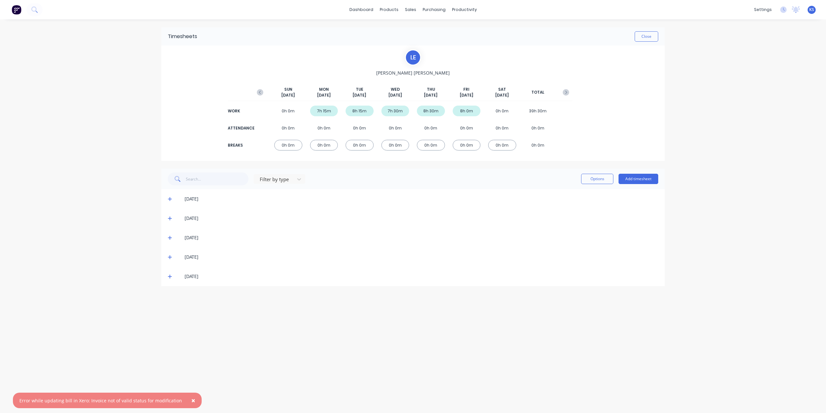
click at [653, 42] on div "Timesheets Close" at bounding box center [412, 36] width 503 height 18
click at [652, 40] on button "Close" at bounding box center [647, 36] width 24 height 10
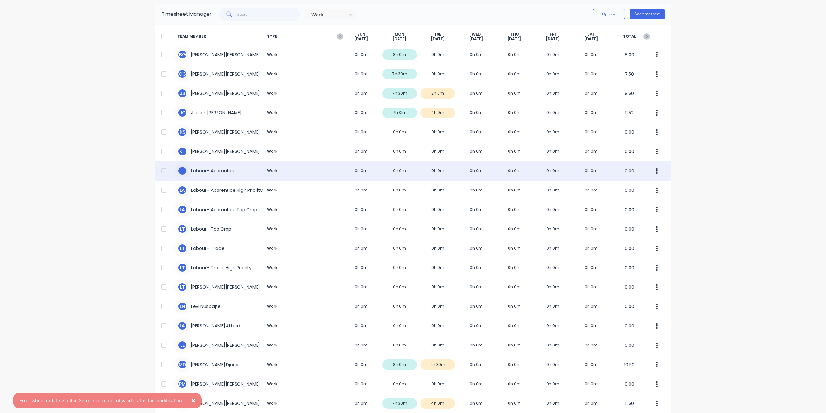
scroll to position [32, 0]
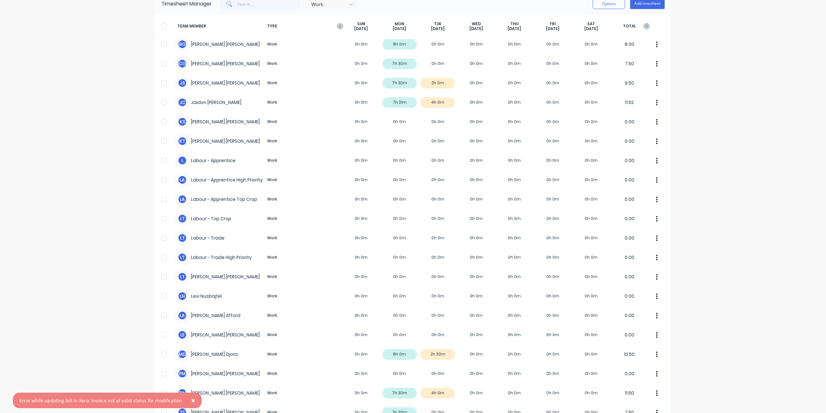
click at [191, 400] on span "×" at bounding box center [193, 400] width 4 height 9
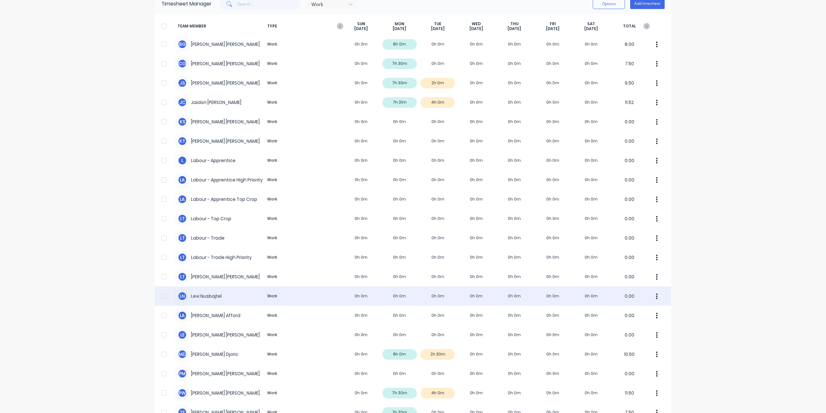
click at [207, 295] on div "L N Levi Nusbajtel Work 0h 0m 0h 0m 0h 0m 0h 0m 0h 0m 0h 0m 0h 0m 0.00" at bounding box center [413, 295] width 516 height 19
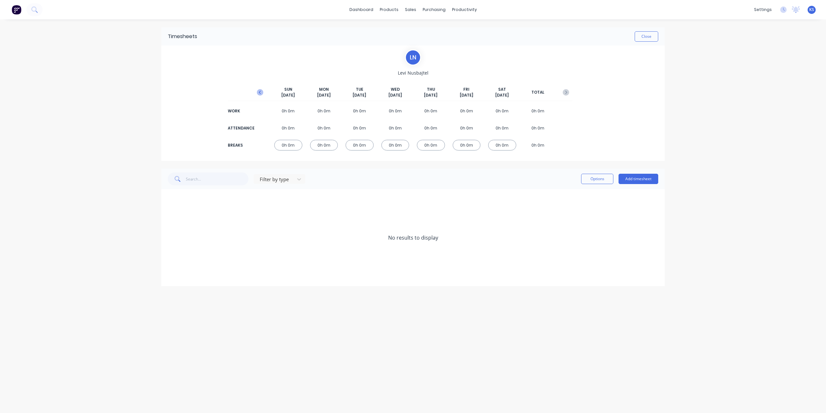
click at [260, 91] on icon "button" at bounding box center [260, 92] width 2 height 3
click at [168, 217] on icon at bounding box center [170, 218] width 4 height 5
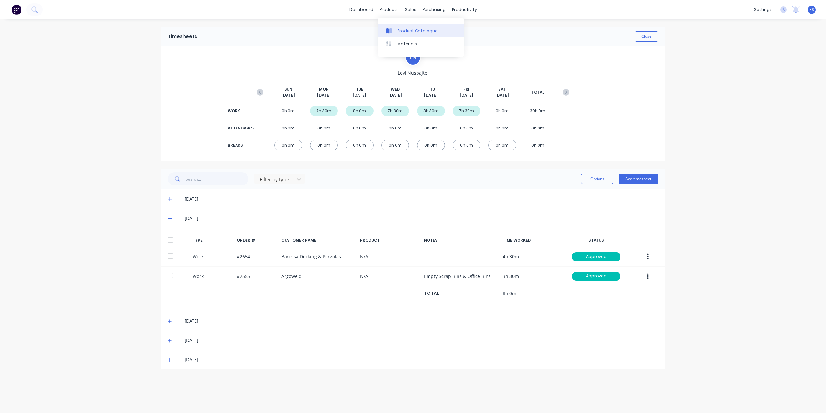
click at [401, 31] on div "Product Catalogue" at bounding box center [418, 31] width 40 height 6
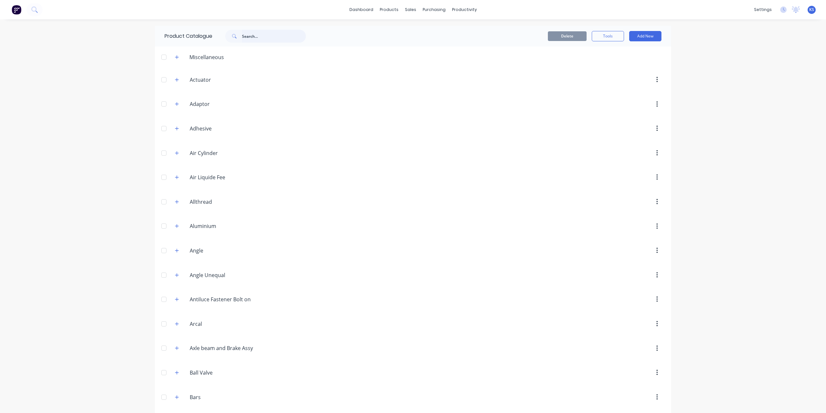
click at [269, 33] on input "text" at bounding box center [274, 36] width 64 height 13
type input "t2240"
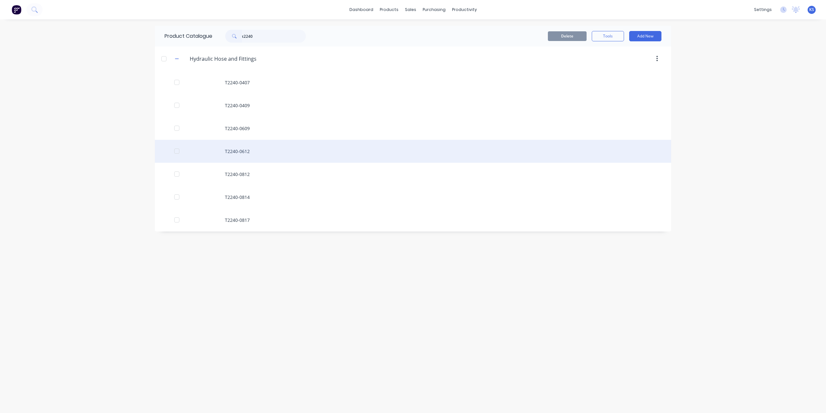
click at [244, 150] on div "T2240-0612" at bounding box center [413, 151] width 516 height 23
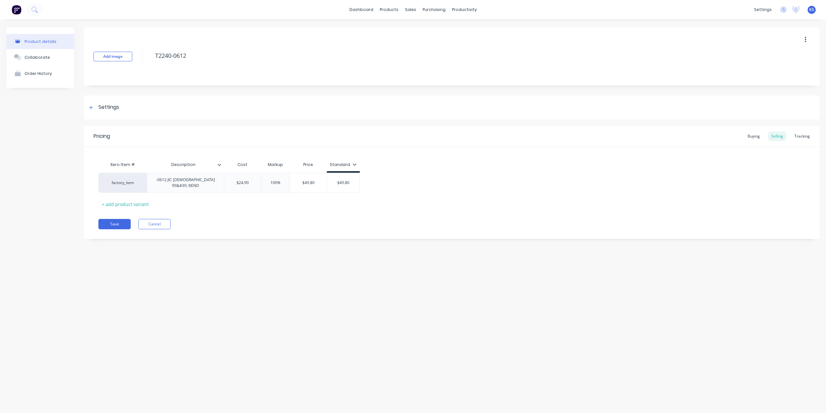
type textarea "x"
click at [38, 10] on button at bounding box center [34, 9] width 16 height 13
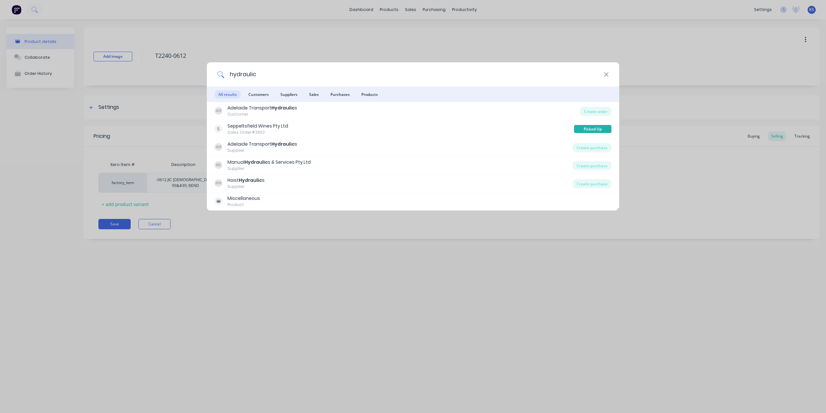
click at [604, 75] on input "hydraulic" at bounding box center [414, 74] width 380 height 24
type input "hydraulic"
click at [608, 75] on icon at bounding box center [606, 74] width 5 height 7
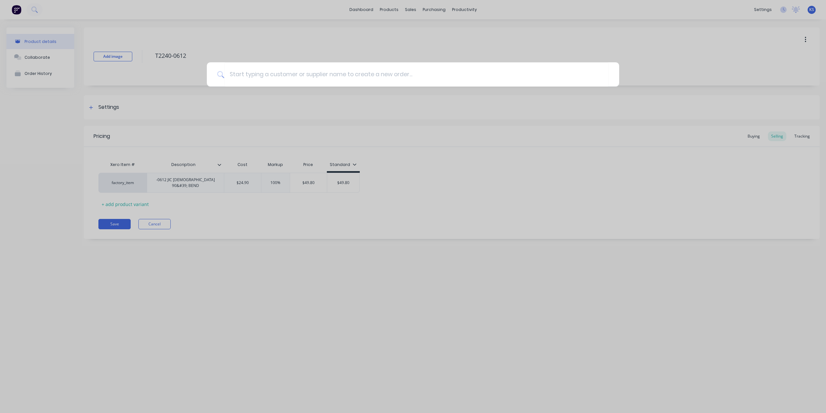
click at [400, 13] on div at bounding box center [413, 206] width 826 height 413
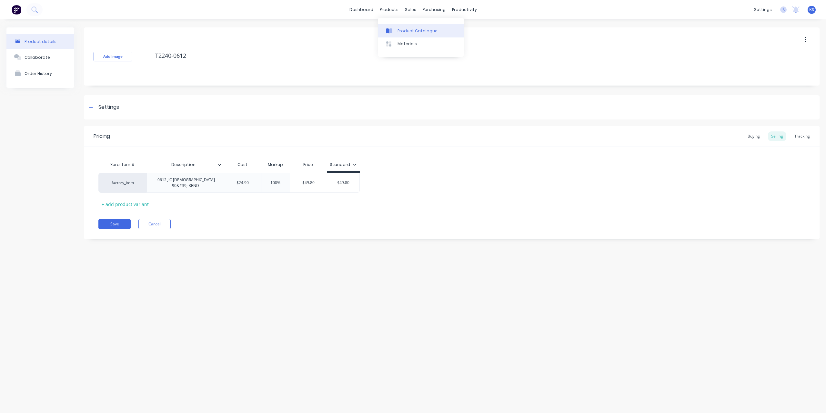
click at [404, 29] on div "Product Catalogue" at bounding box center [418, 31] width 40 height 6
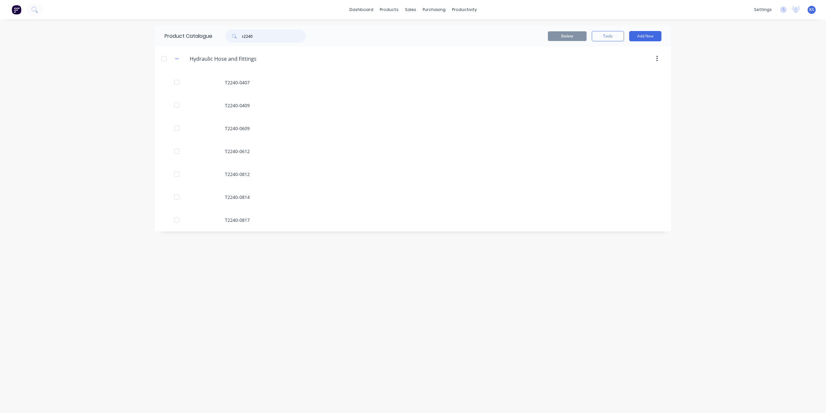
drag, startPoint x: 266, startPoint y: 36, endPoint x: 89, endPoint y: 35, distance: 176.5
click at [89, 35] on div "dashboard products sales purchasing productivity dashboard products Product Cat…" at bounding box center [413, 206] width 826 height 413
drag, startPoint x: 276, startPoint y: 33, endPoint x: 87, endPoint y: 36, distance: 189.2
click at [87, 36] on div "dashboard products sales purchasing productivity dashboard products Product Cat…" at bounding box center [413, 206] width 826 height 413
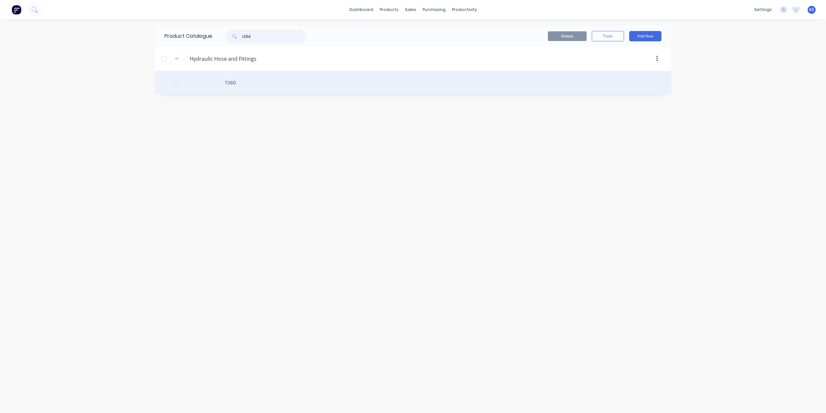
type input "t26d"
click at [230, 82] on div "T26D" at bounding box center [413, 82] width 516 height 23
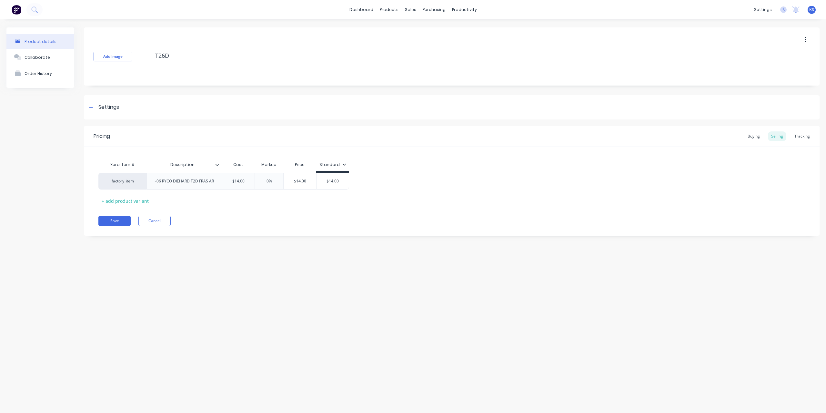
type textarea "x"
type input "0%"
click at [267, 178] on input "0%" at bounding box center [269, 181] width 32 height 6
drag, startPoint x: 270, startPoint y: 181, endPoint x: 263, endPoint y: 181, distance: 6.5
click at [263, 181] on input "0%" at bounding box center [269, 181] width 32 height 6
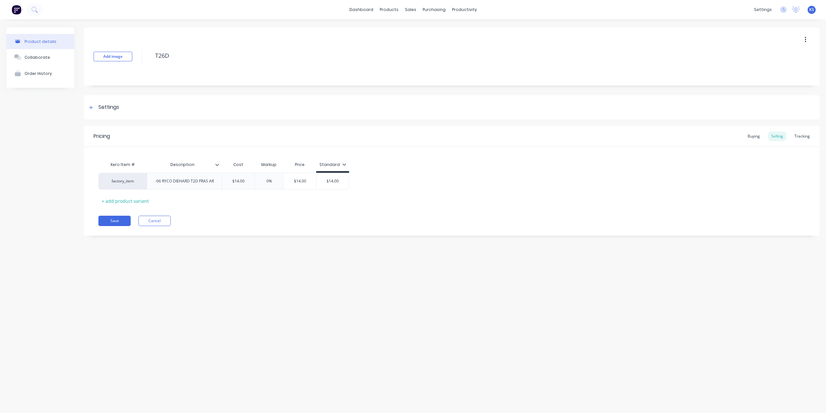
type textarea "x"
type input "40%"
type textarea "x"
type input "40%"
click at [345, 226] on div "Pricing Buying Selling Tracking Xero Item # Description Cost Markup Price Stand…" at bounding box center [452, 181] width 736 height 110
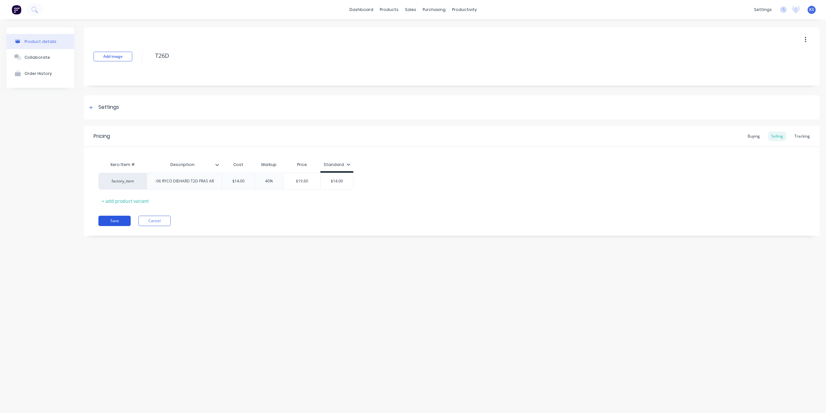
click at [127, 217] on button "Save" at bounding box center [114, 221] width 32 height 10
type textarea "x"
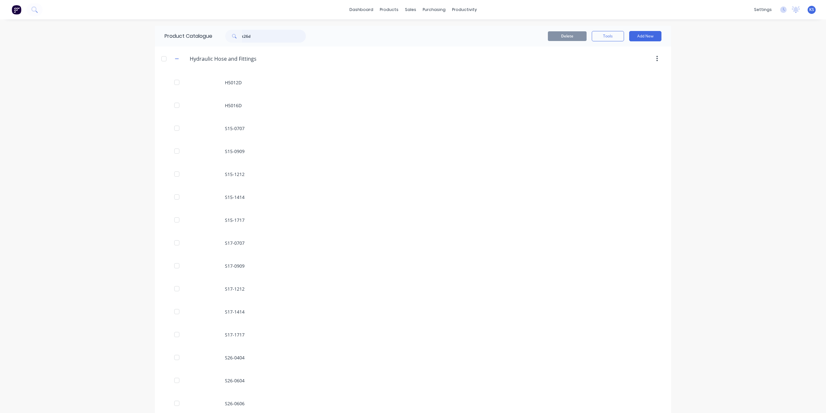
click at [271, 31] on input "t26d" at bounding box center [274, 36] width 64 height 13
drag, startPoint x: 262, startPoint y: 40, endPoint x: 110, endPoint y: 25, distance: 152.8
click at [110, 25] on div "dashboard products sales purchasing productivity dashboard products Product Cat…" at bounding box center [413, 206] width 826 height 413
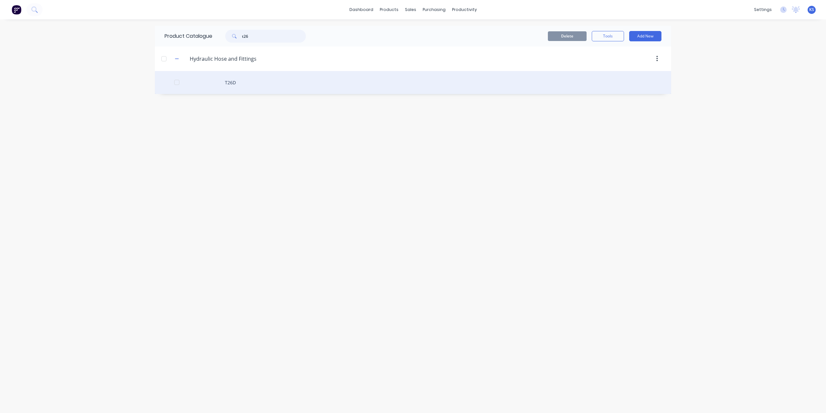
type input "t26"
click at [227, 84] on div "T26D" at bounding box center [413, 82] width 516 height 23
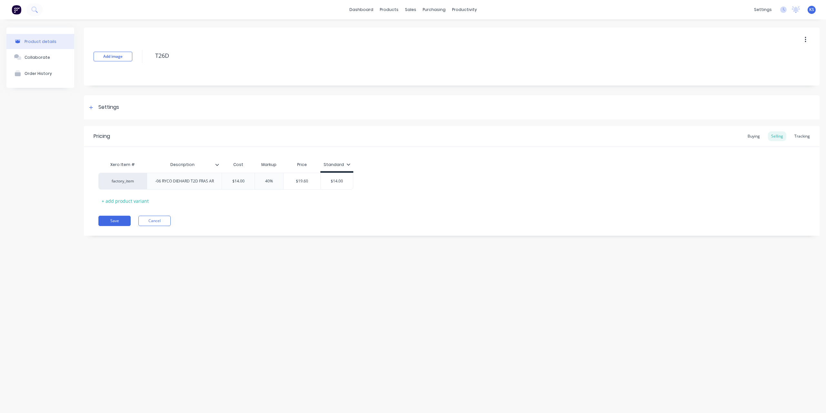
type textarea "x"
click at [91, 109] on icon at bounding box center [91, 107] width 4 height 5
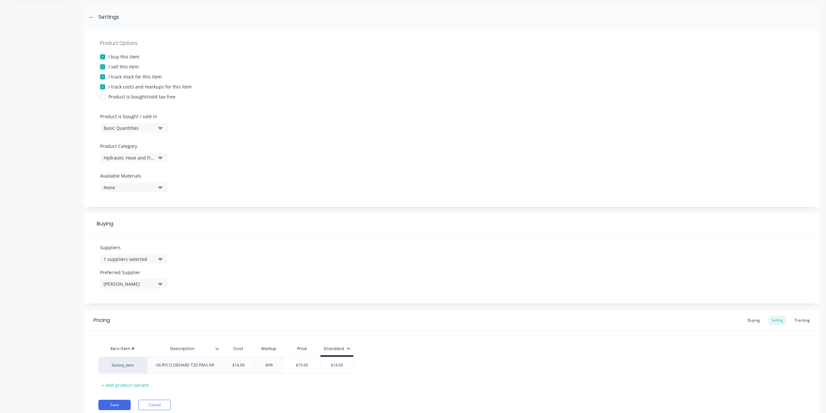
scroll to position [114, 0]
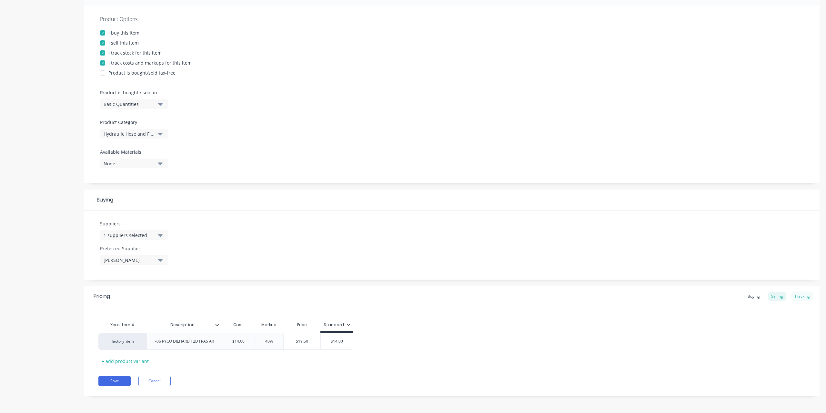
click at [798, 294] on div "Tracking" at bounding box center [802, 296] width 22 height 10
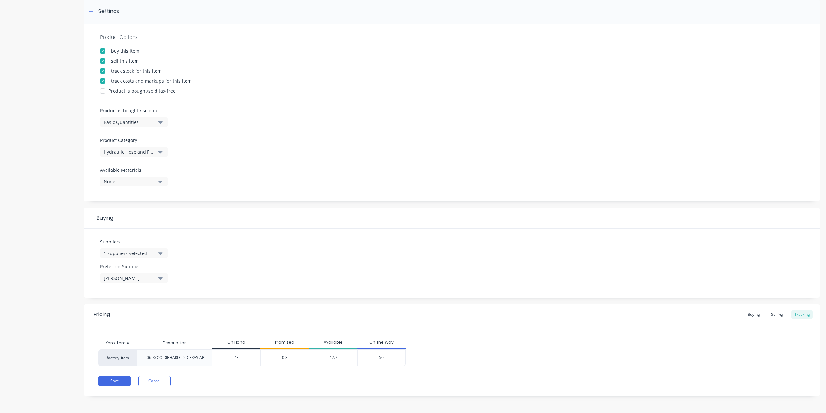
scroll to position [0, 0]
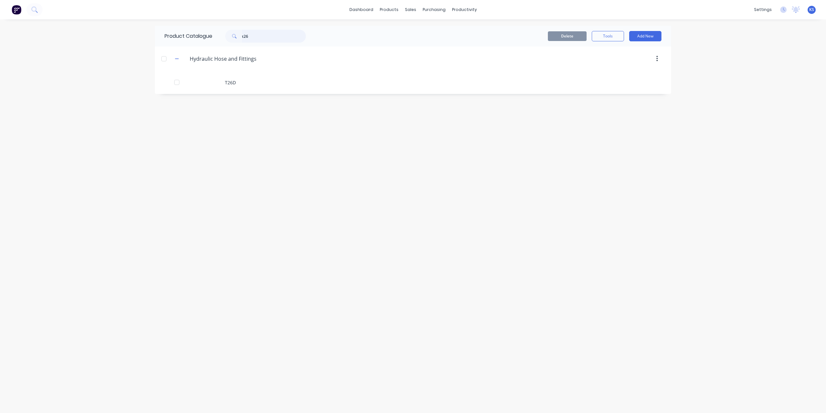
click at [256, 30] on input "t26" at bounding box center [274, 36] width 64 height 13
drag, startPoint x: 255, startPoint y: 36, endPoint x: 146, endPoint y: 39, distance: 109.1
click at [146, 39] on div "dashboard products sales purchasing productivity dashboard products Product Cat…" at bounding box center [413, 206] width 826 height 413
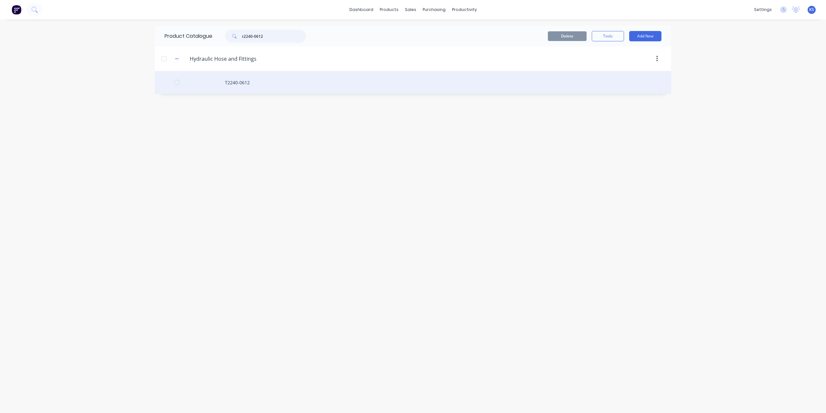
type input "t2240-0612"
click at [241, 86] on div "T2240-0612" at bounding box center [413, 82] width 516 height 23
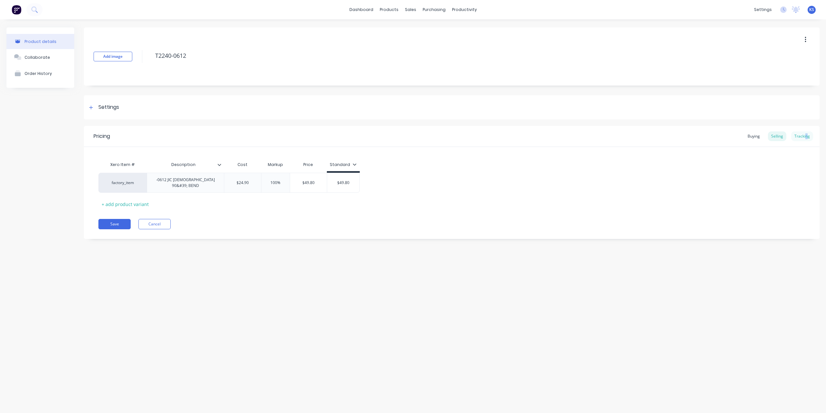
click at [807, 135] on div "Tracking" at bounding box center [802, 136] width 22 height 10
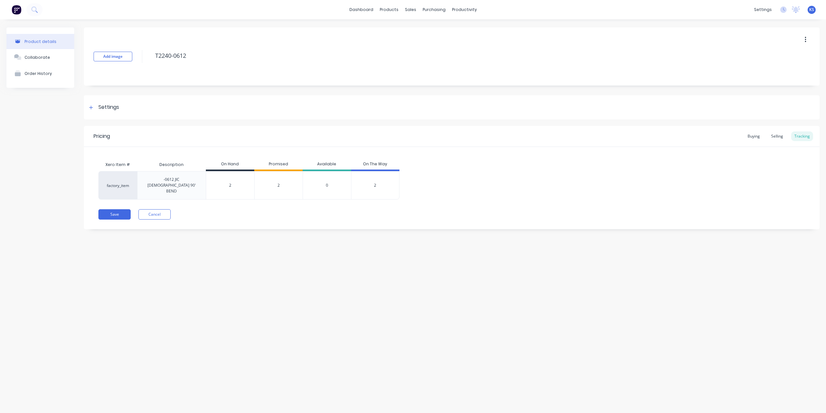
click at [375, 182] on span "2" at bounding box center [375, 185] width 2 height 6
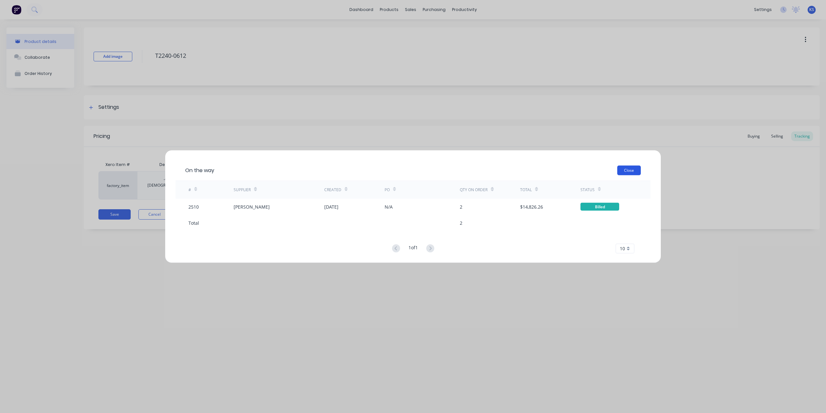
click at [628, 170] on button "Close" at bounding box center [629, 170] width 24 height 10
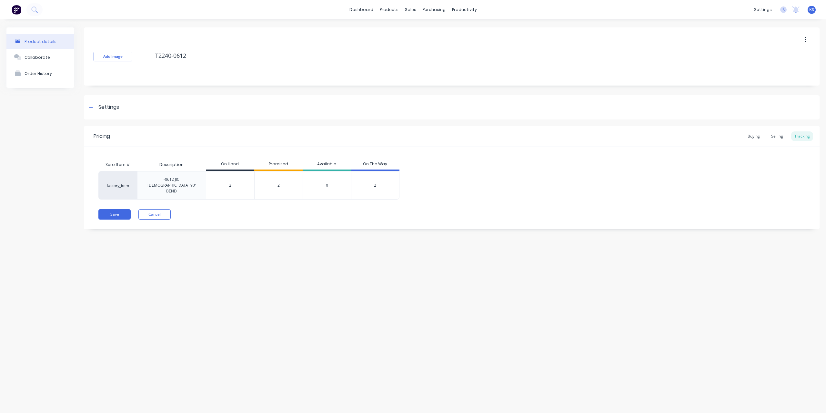
click at [279, 182] on span "2" at bounding box center [279, 185] width 2 height 6
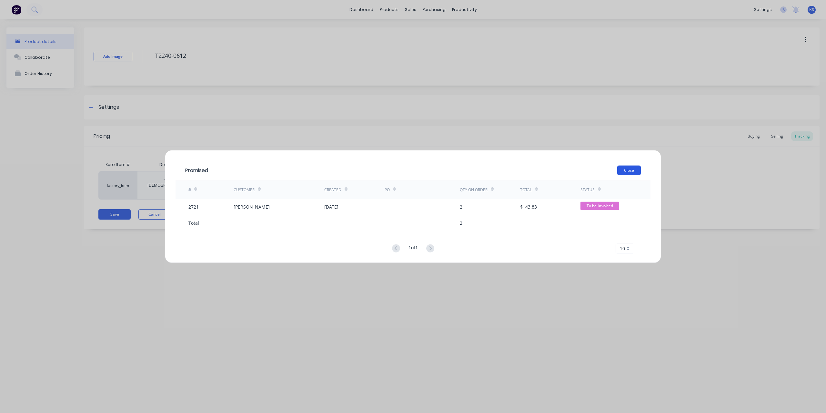
click at [635, 175] on button "Close" at bounding box center [629, 170] width 24 height 10
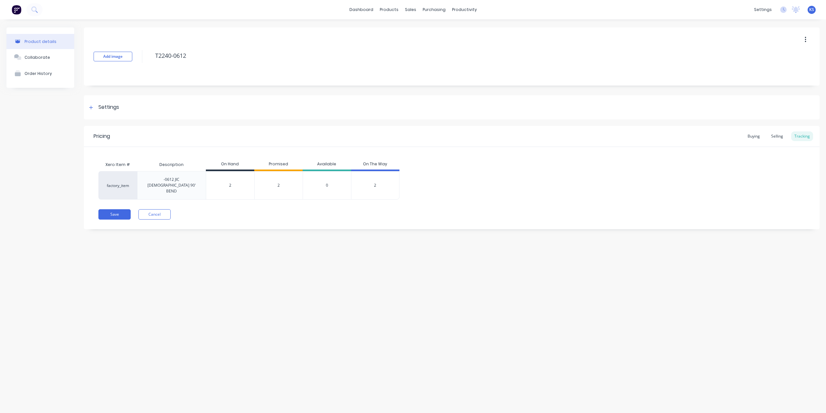
click at [375, 182] on span "2" at bounding box center [375, 185] width 2 height 6
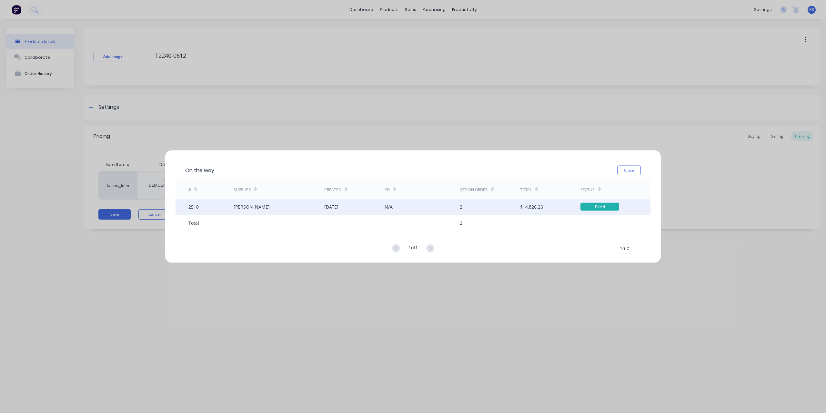
click at [263, 207] on div "[PERSON_NAME]" at bounding box center [279, 206] width 90 height 16
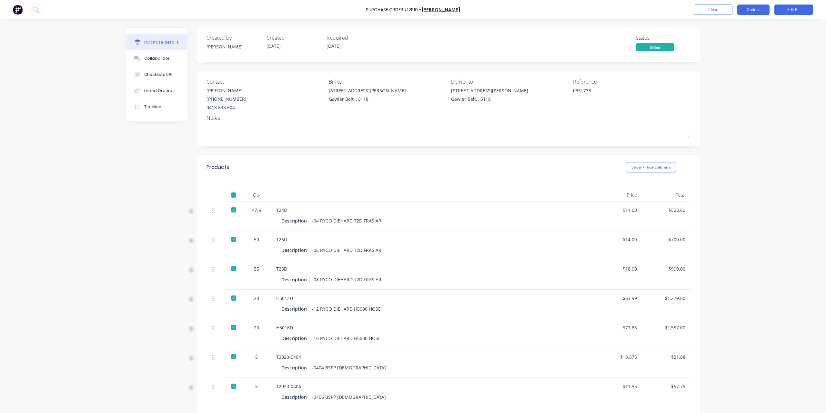
click at [752, 8] on button "Options" at bounding box center [753, 10] width 32 height 10
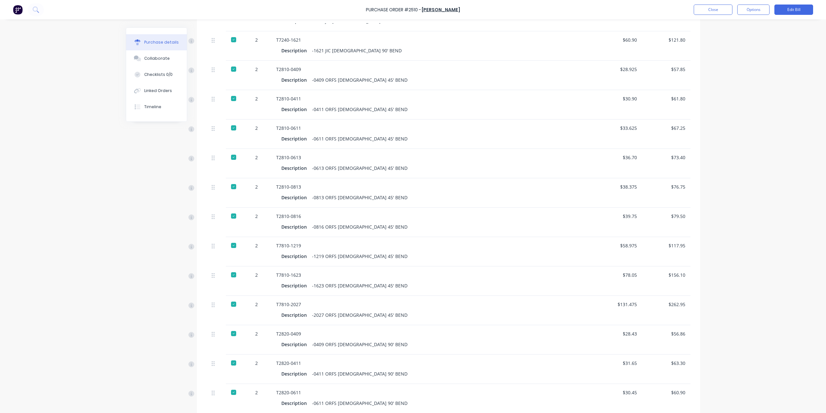
scroll to position [1872, 0]
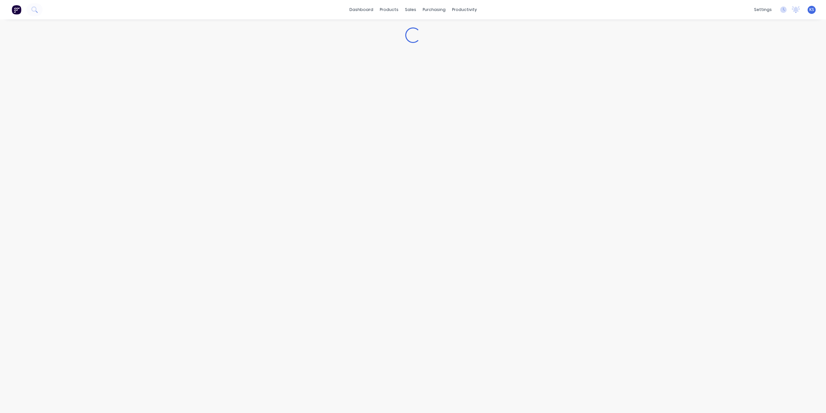
type textarea "x"
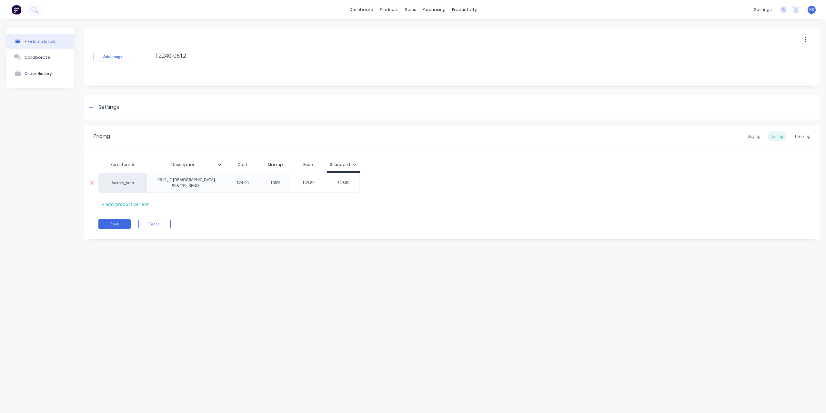
type input "100%"
click at [271, 180] on input "100%" at bounding box center [275, 183] width 32 height 6
type textarea "x"
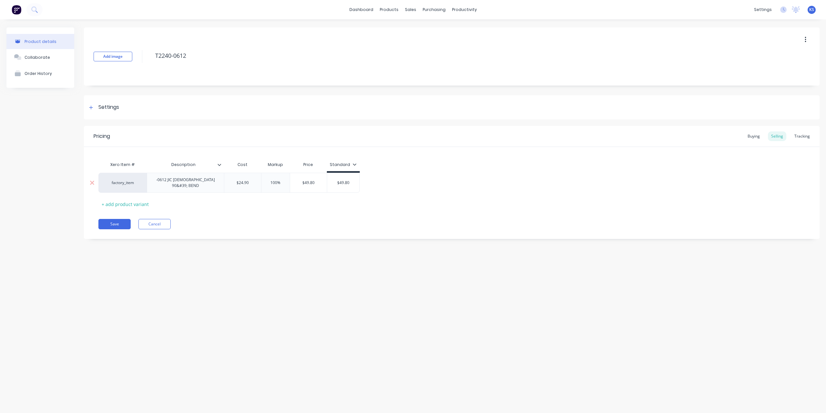
type input "5%"
type textarea "x"
type input "50%"
click at [327, 206] on div "Xero Item # Description Cost Markup Price Standard factory_item -0612 JIC [DEMO…" at bounding box center [451, 183] width 707 height 51
click at [126, 222] on button "Save" at bounding box center [114, 224] width 32 height 10
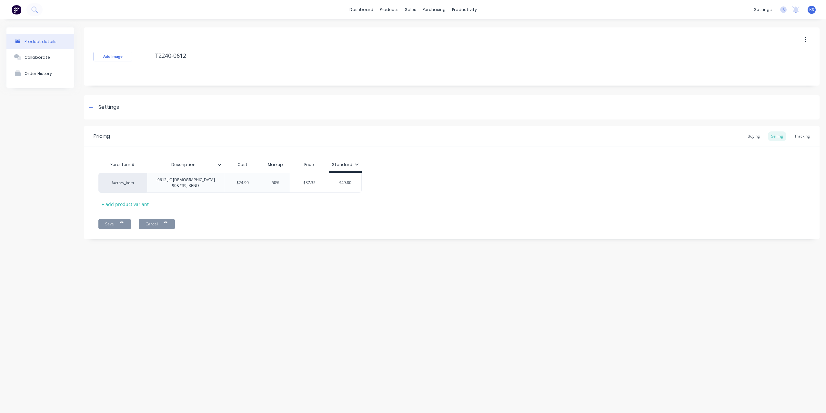
type textarea "x"
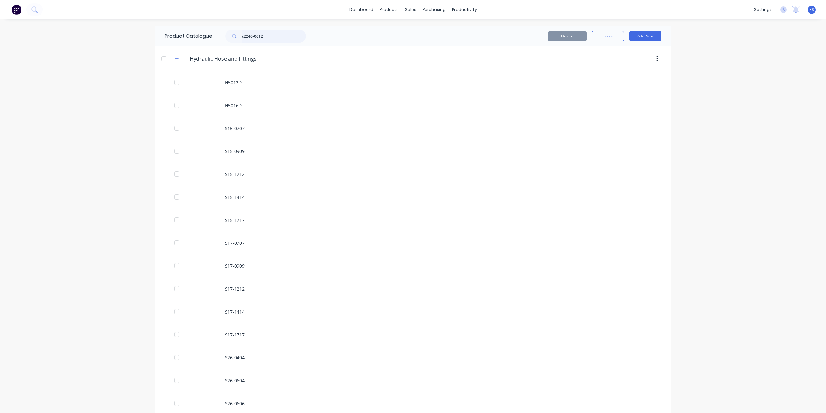
click at [274, 36] on input "t2240-0612" at bounding box center [274, 36] width 64 height 13
type input "t2240-0612"
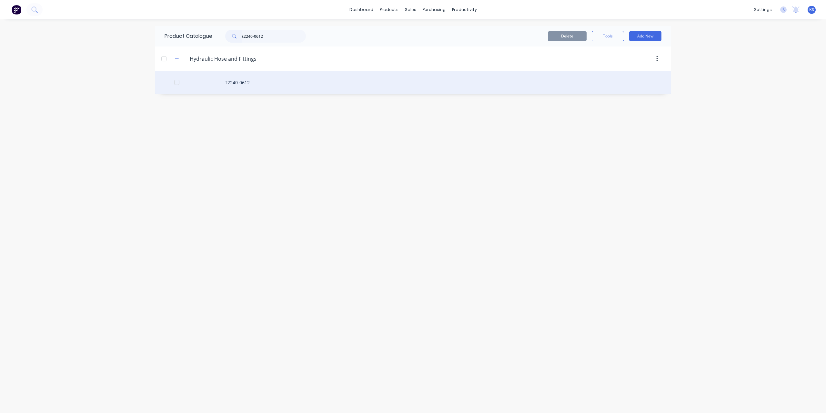
click at [248, 79] on div "T2240-0612" at bounding box center [413, 82] width 516 height 23
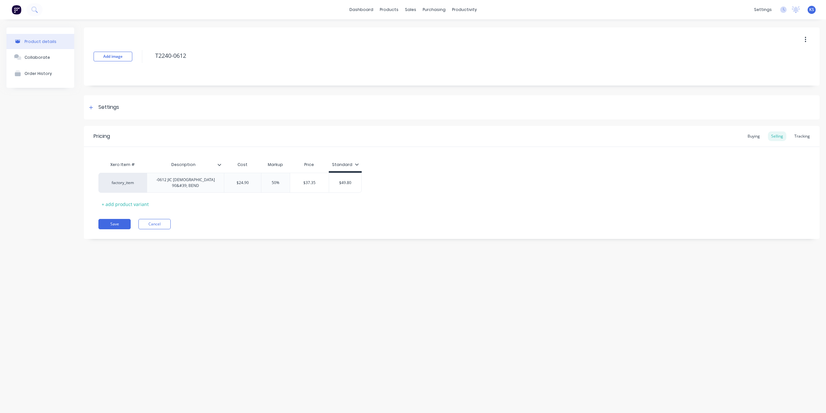
type textarea "x"
click at [795, 136] on div "Tracking" at bounding box center [802, 136] width 22 height 10
